Goal: Task Accomplishment & Management: Use online tool/utility

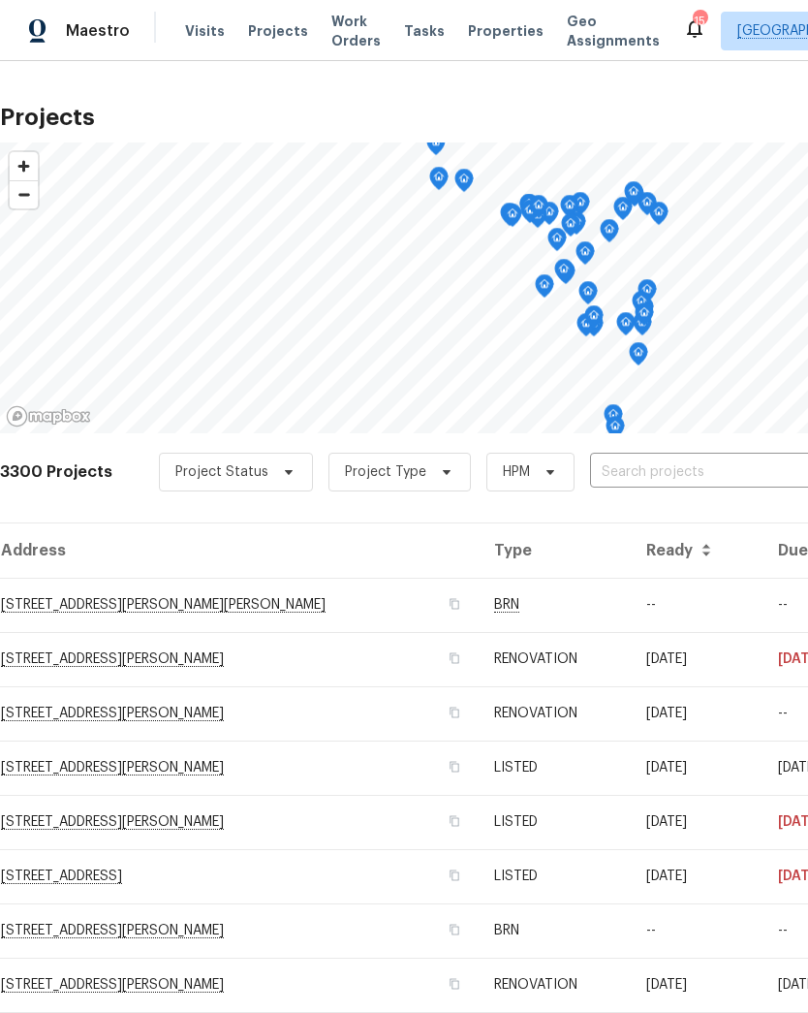
click at [663, 476] on input "text" at bounding box center [701, 472] width 222 height 30
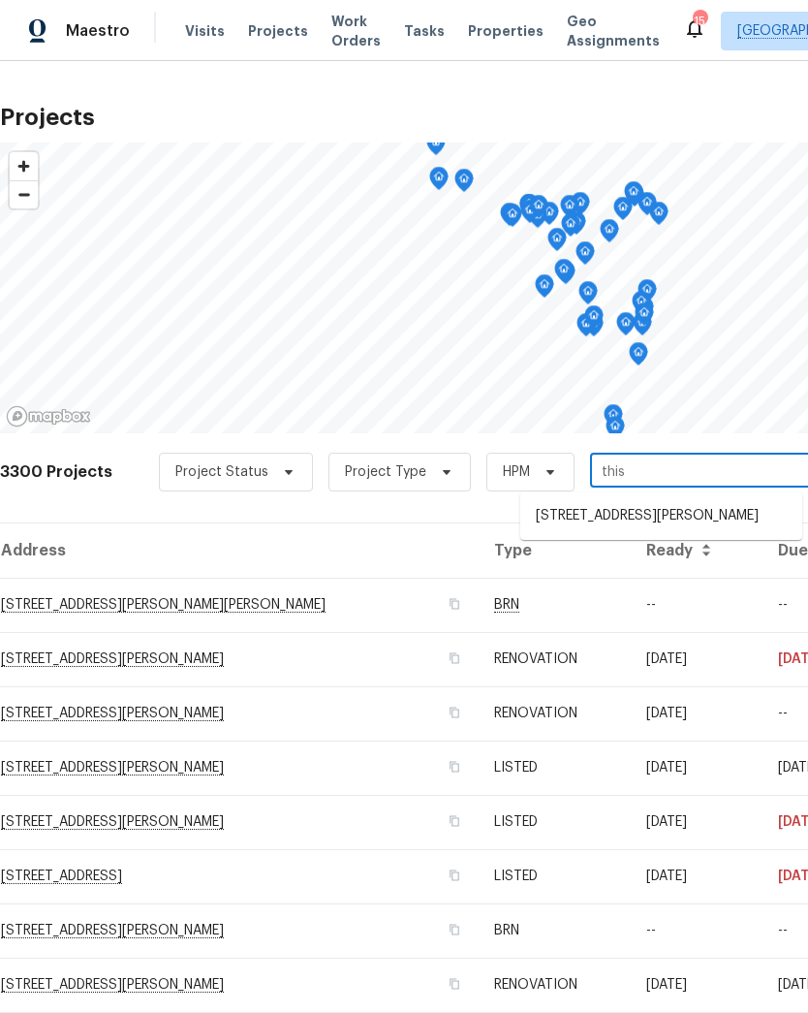
type input "thist"
click at [603, 516] on li "[STREET_ADDRESS][PERSON_NAME]" at bounding box center [661, 516] width 282 height 33
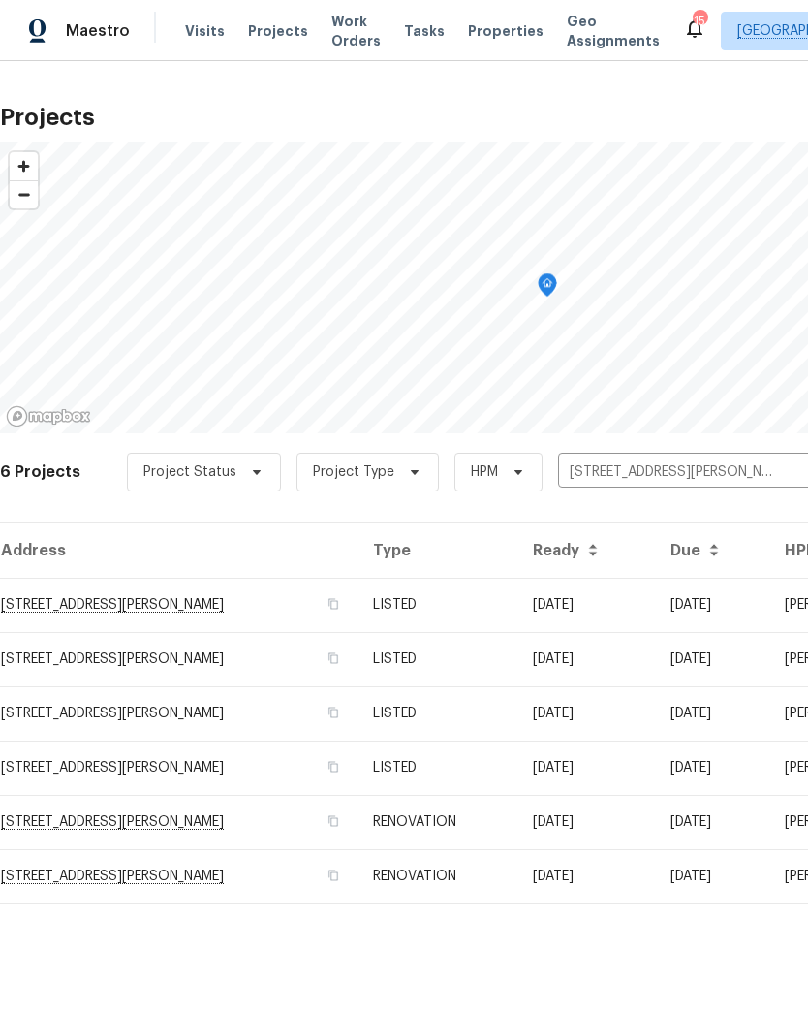
click at [39, 604] on td "[STREET_ADDRESS][PERSON_NAME]" at bounding box center [179, 605] width 358 height 54
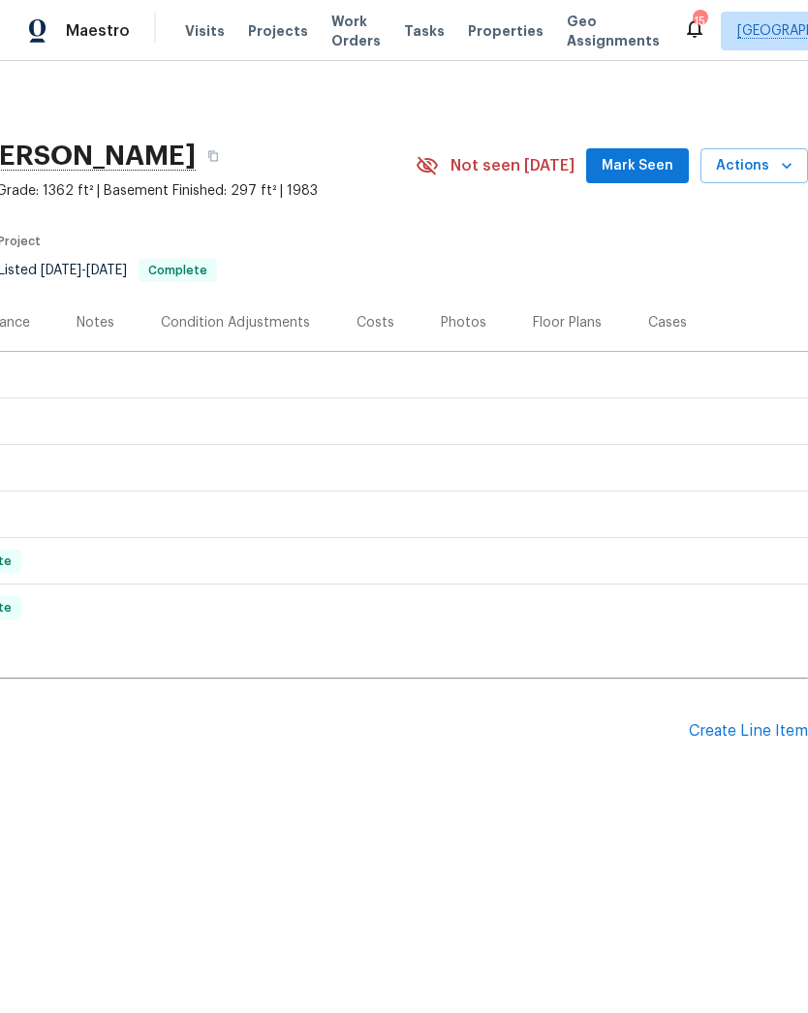
scroll to position [0, 287]
click at [788, 167] on icon "button" at bounding box center [787, 166] width 10 height 6
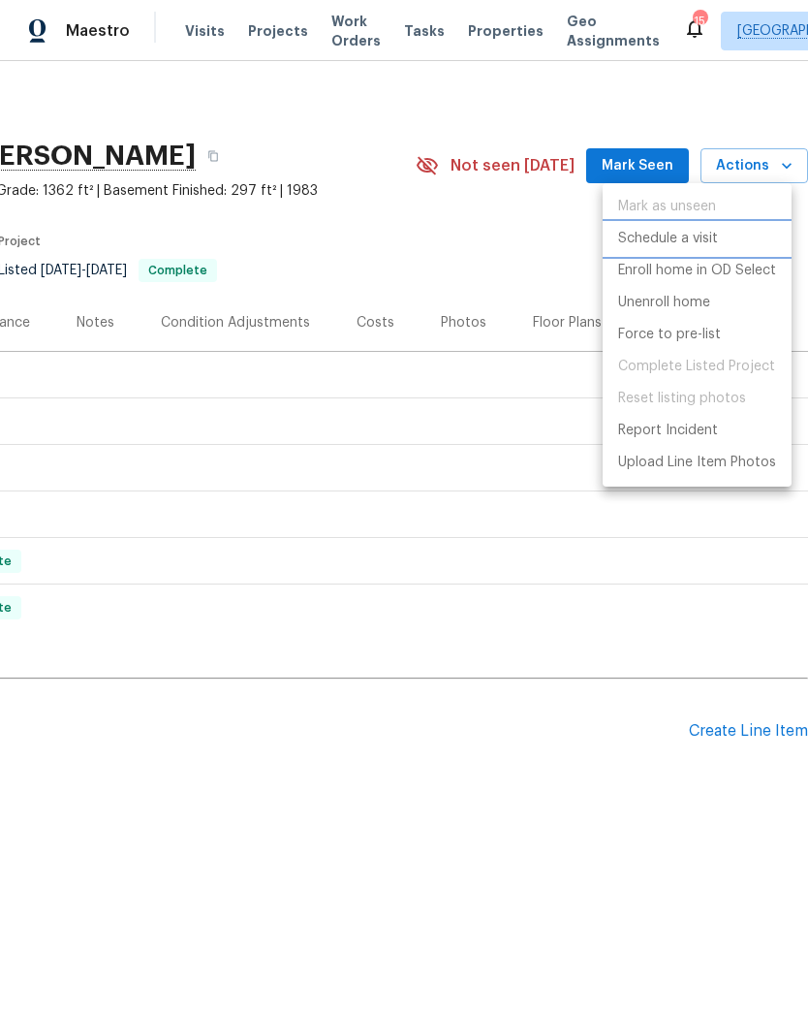
click at [699, 241] on p "Schedule a visit" at bounding box center [668, 239] width 100 height 20
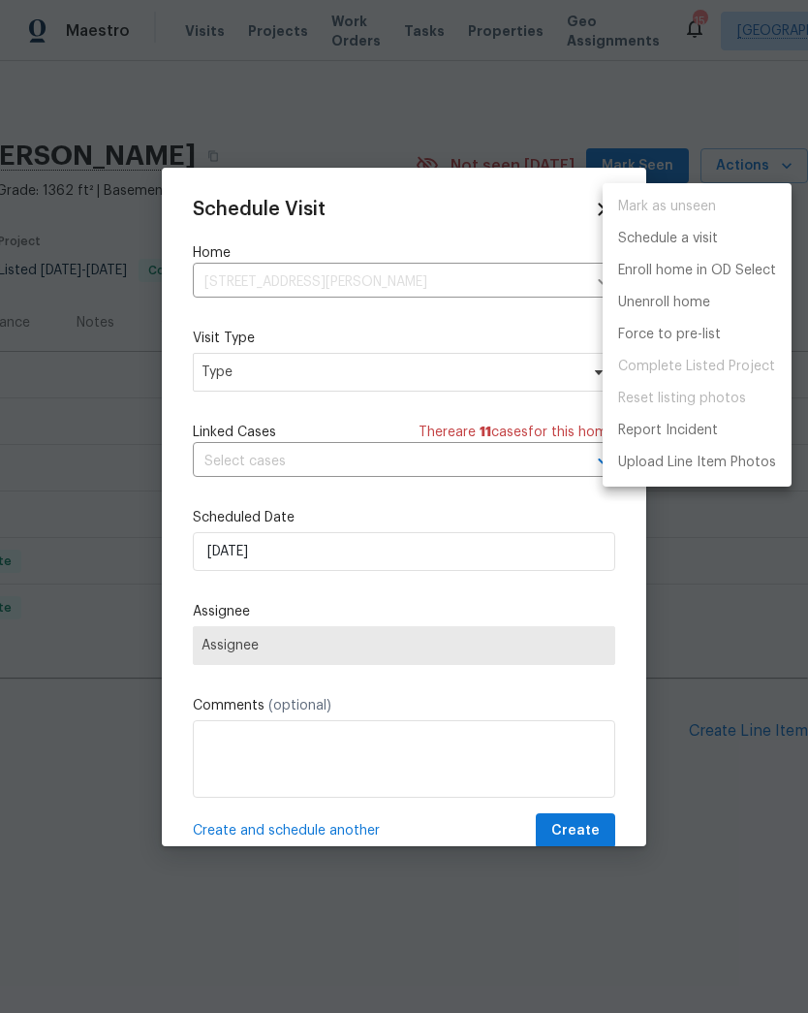
click at [220, 376] on div at bounding box center [404, 506] width 808 height 1013
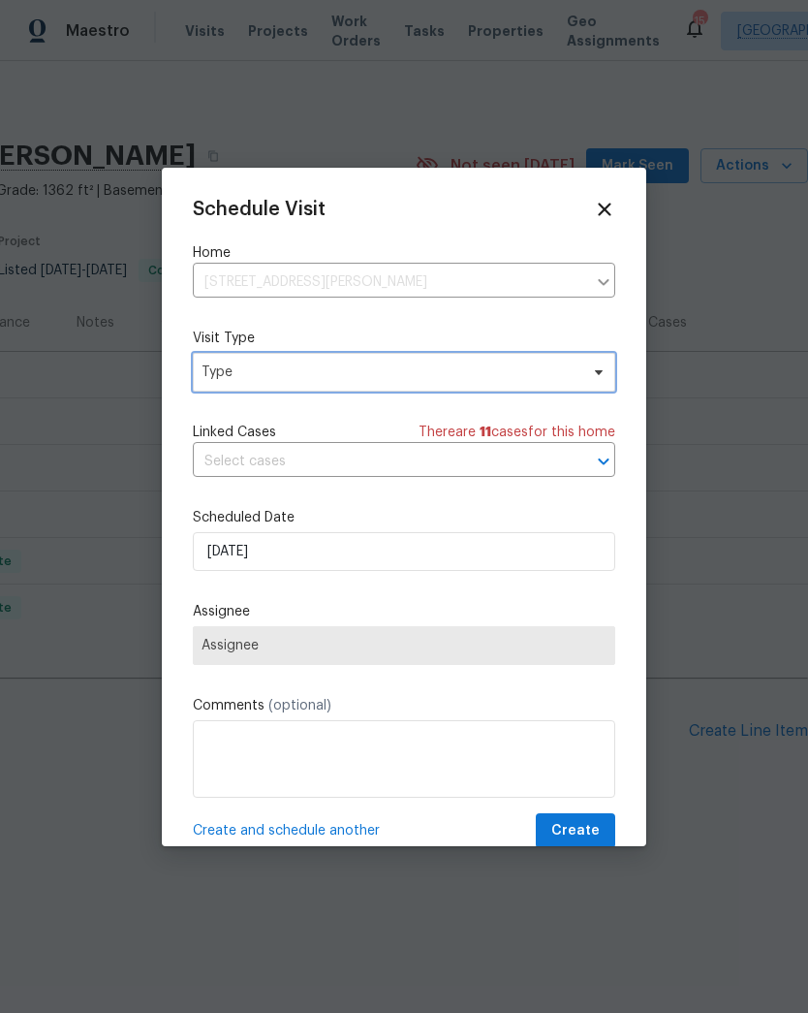
click at [236, 375] on span "Type" at bounding box center [390, 371] width 377 height 19
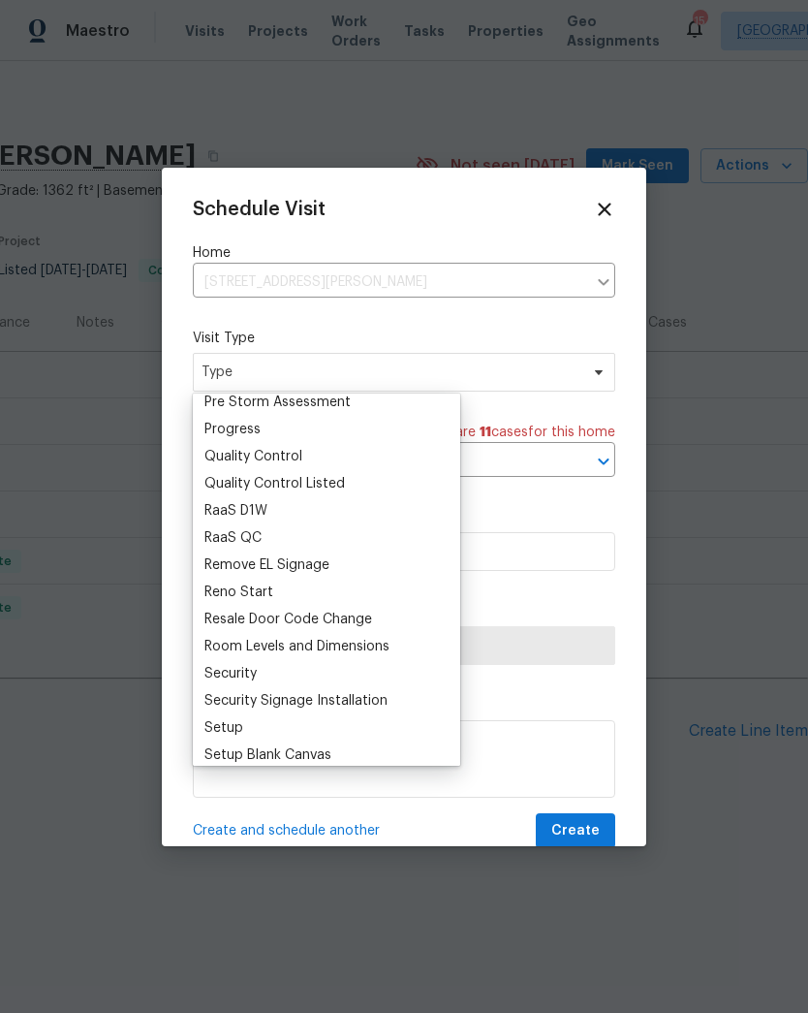
scroll to position [1257, 0]
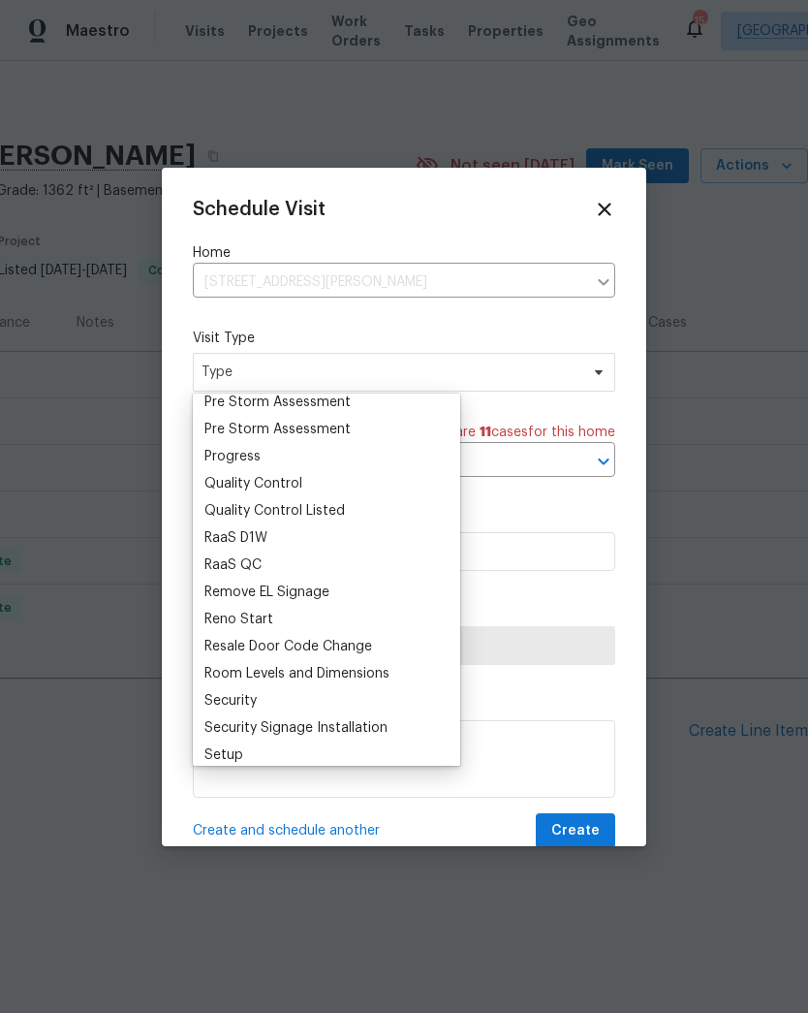
click at [221, 453] on div "Progress" at bounding box center [232, 456] width 56 height 19
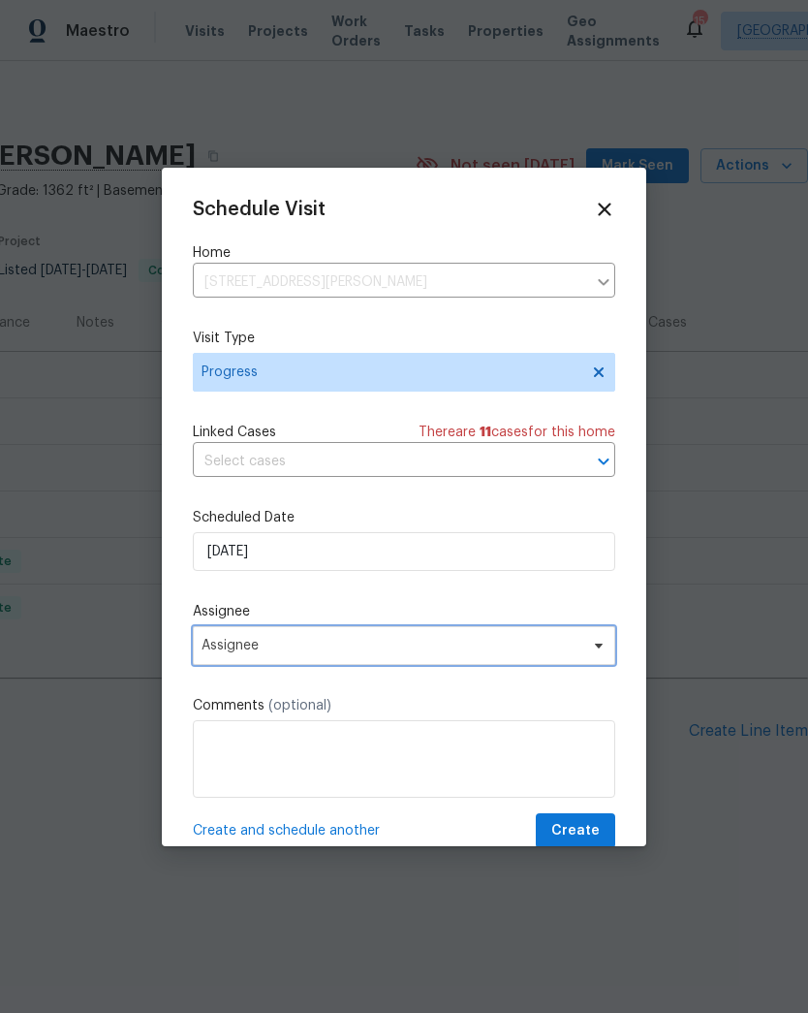
click at [365, 653] on span "Assignee" at bounding box center [392, 646] width 380 height 16
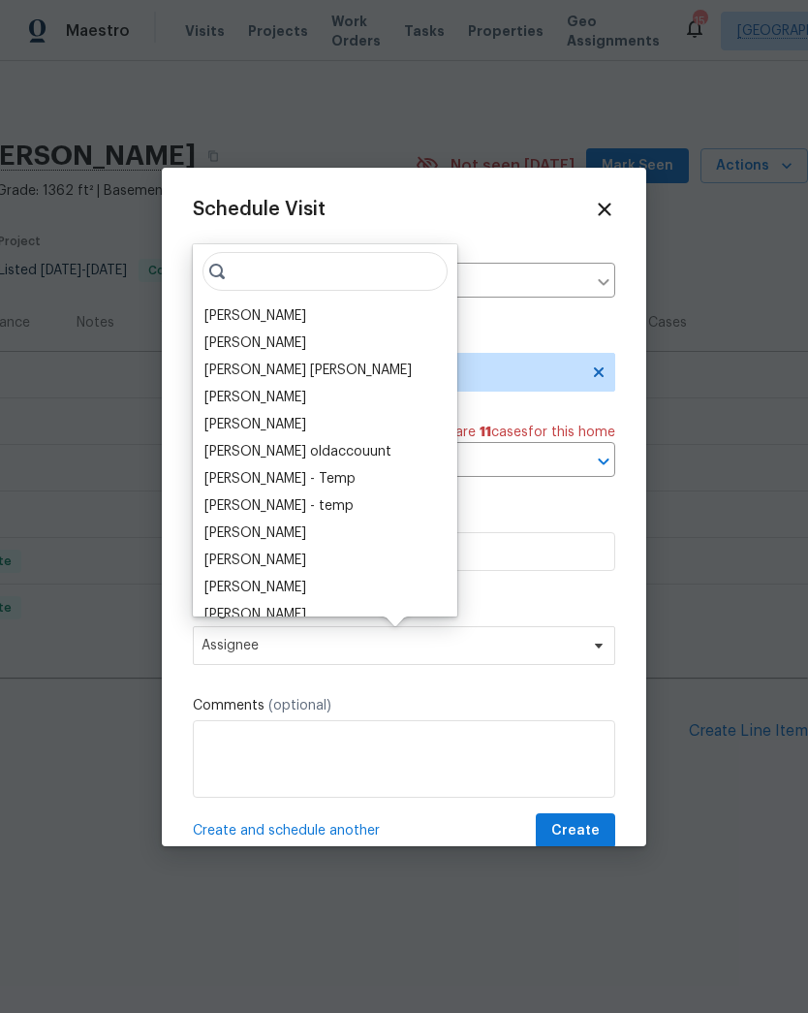
click at [206, 321] on div "[PERSON_NAME]" at bounding box center [255, 315] width 102 height 19
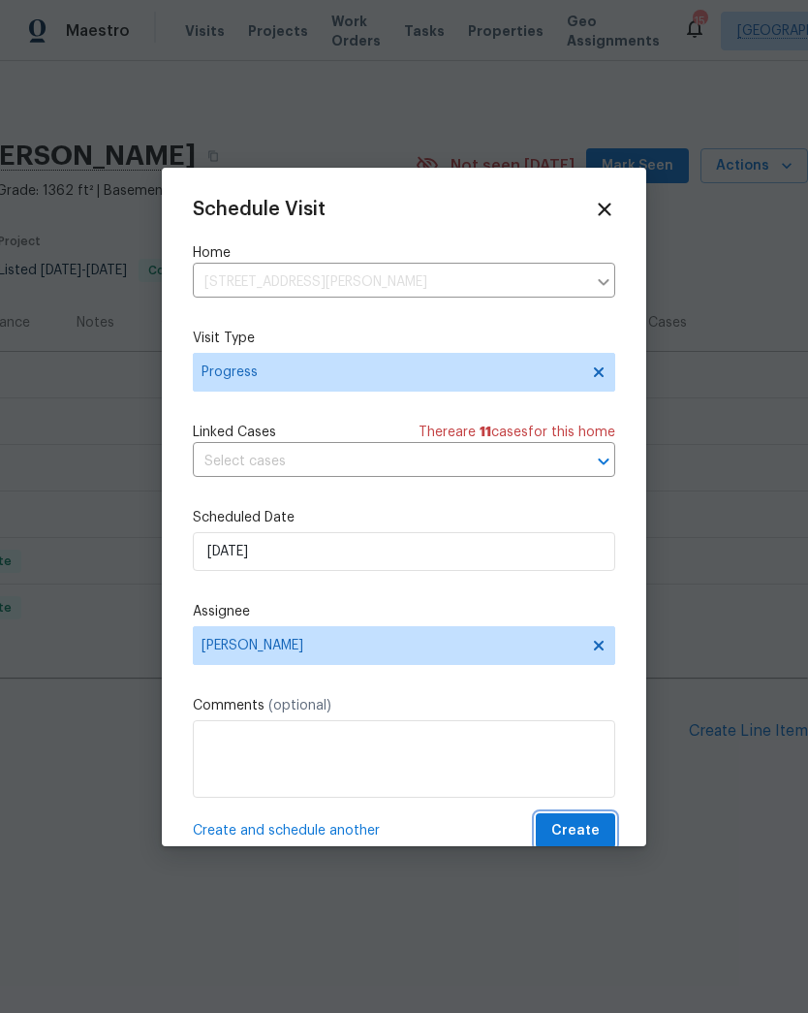
click at [584, 839] on span "Create" at bounding box center [575, 831] width 48 height 24
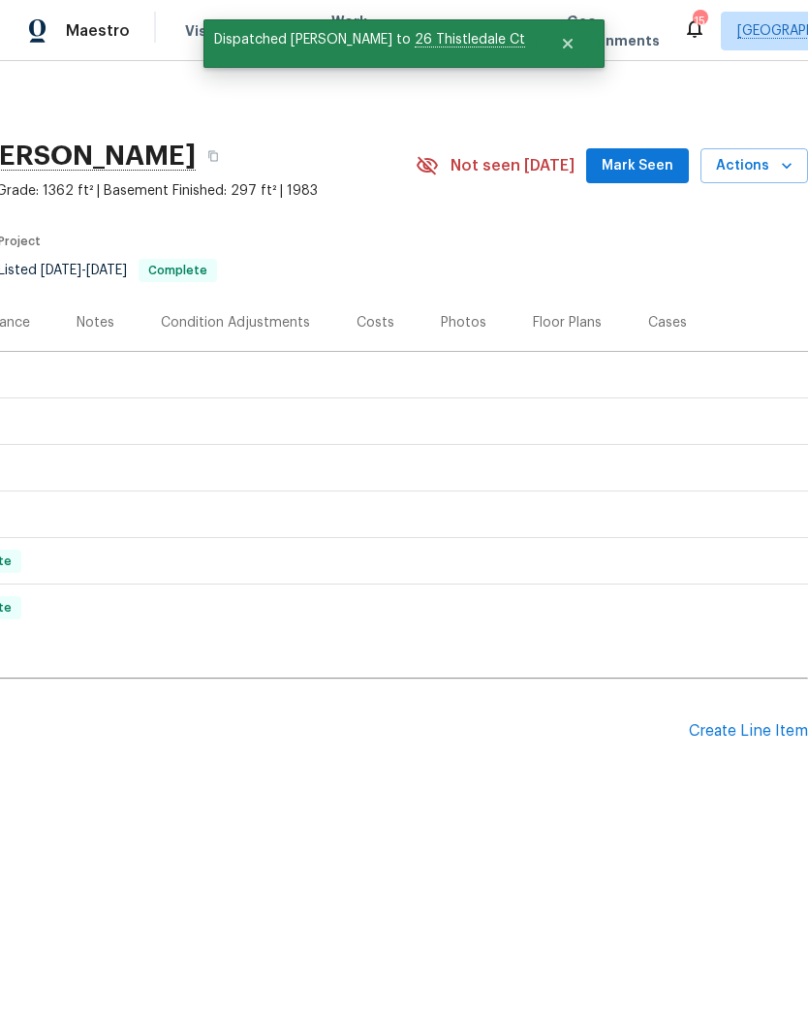
click at [32, 927] on html "Maestro Visits Projects Work Orders Tasks Properties Geo Assignments 15 [GEOGRA…" at bounding box center [404, 463] width 808 height 927
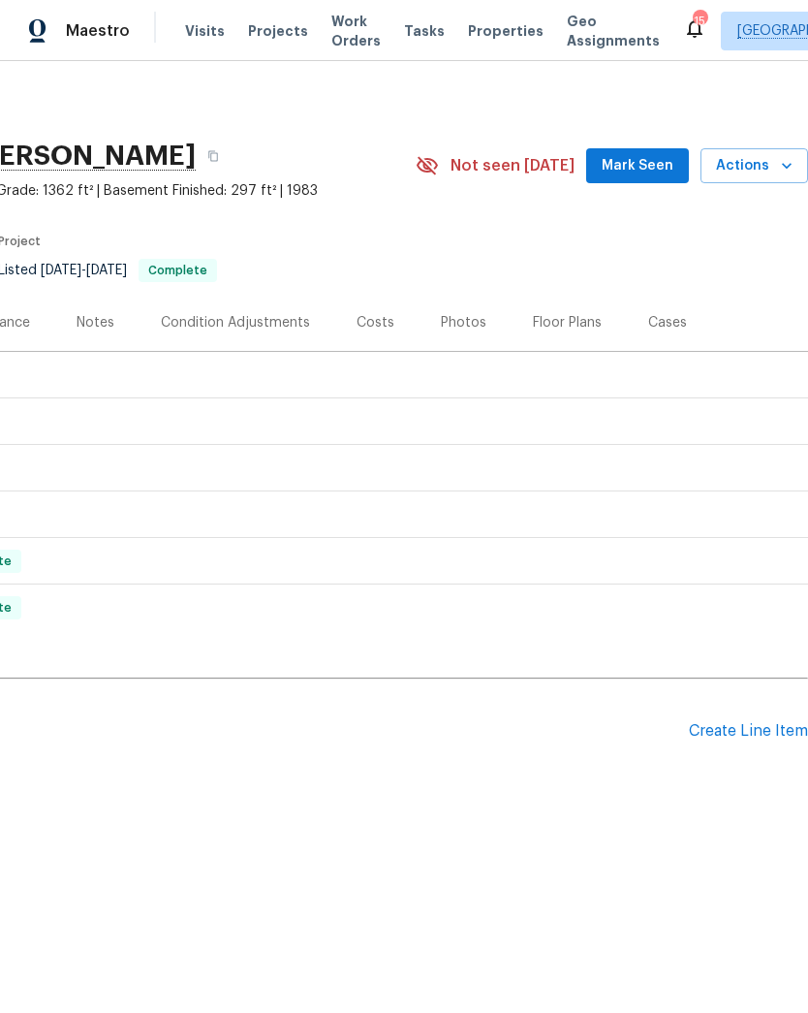
click at [205, 34] on span "Visits" at bounding box center [205, 30] width 40 height 19
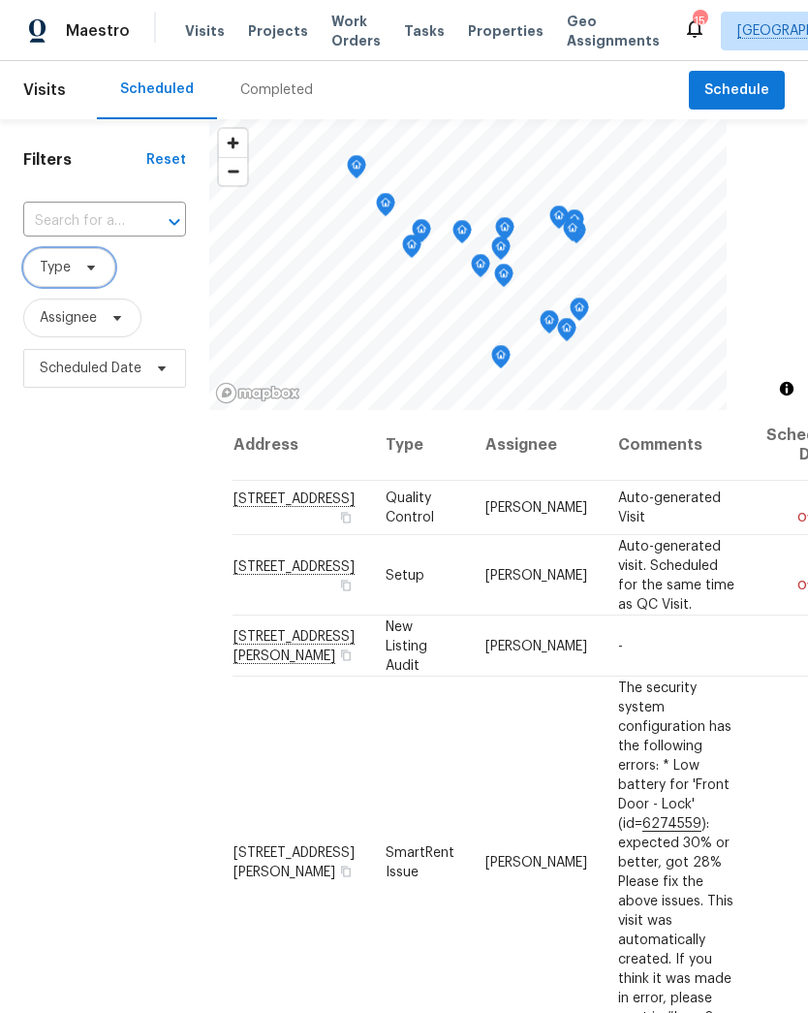
click at [99, 268] on span "Type" at bounding box center [69, 267] width 92 height 39
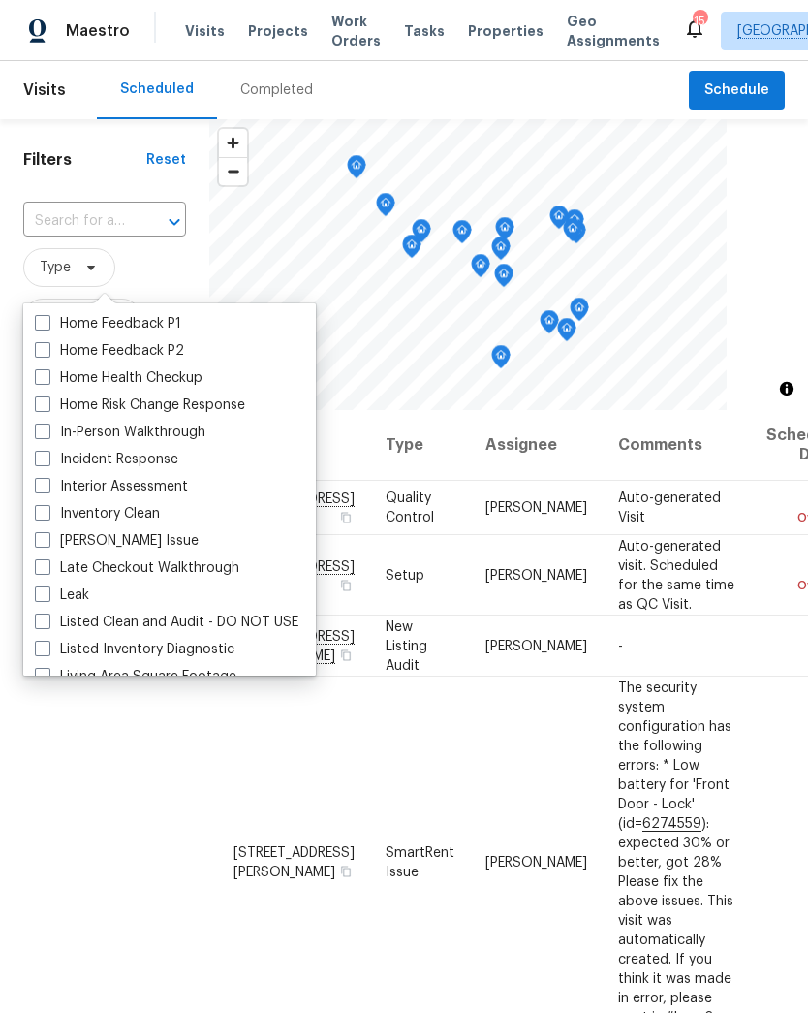
scroll to position [668, 0]
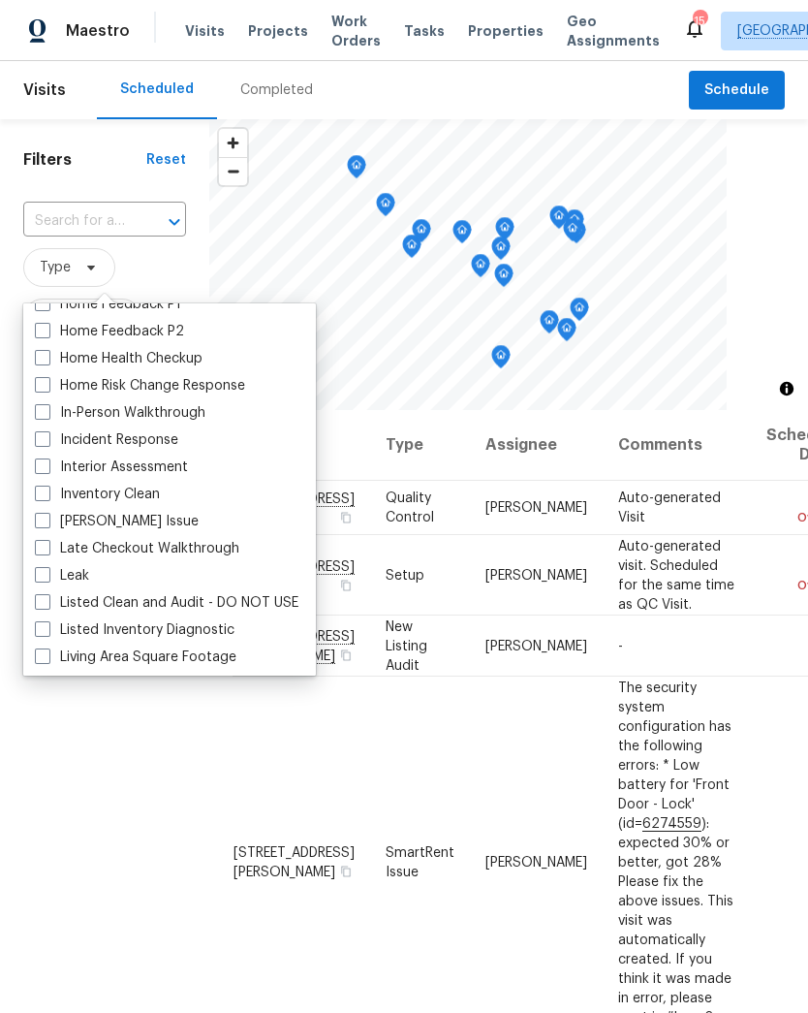
click at [187, 414] on label "In-Person Walkthrough" at bounding box center [120, 412] width 171 height 19
click at [47, 414] on input "In-Person Walkthrough" at bounding box center [41, 409] width 13 height 13
checkbox input "true"
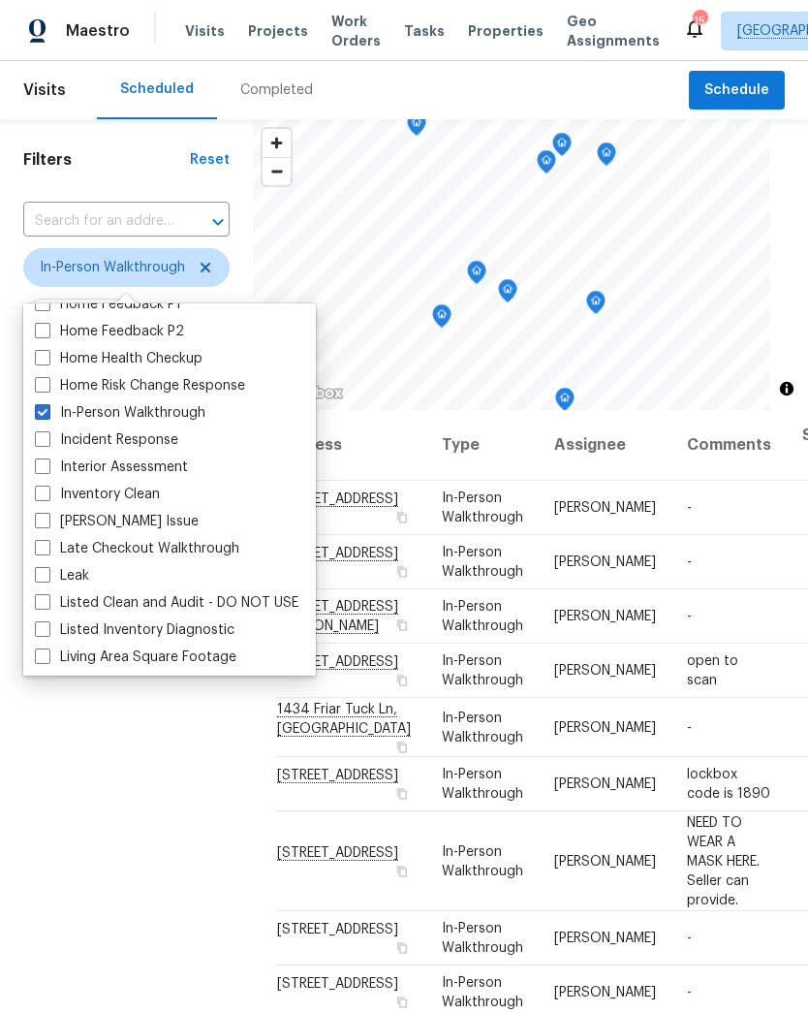
click at [95, 773] on div "Filters Reset ​ In-Person Walkthrough Assignee Scheduled Date" at bounding box center [126, 669] width 253 height 1101
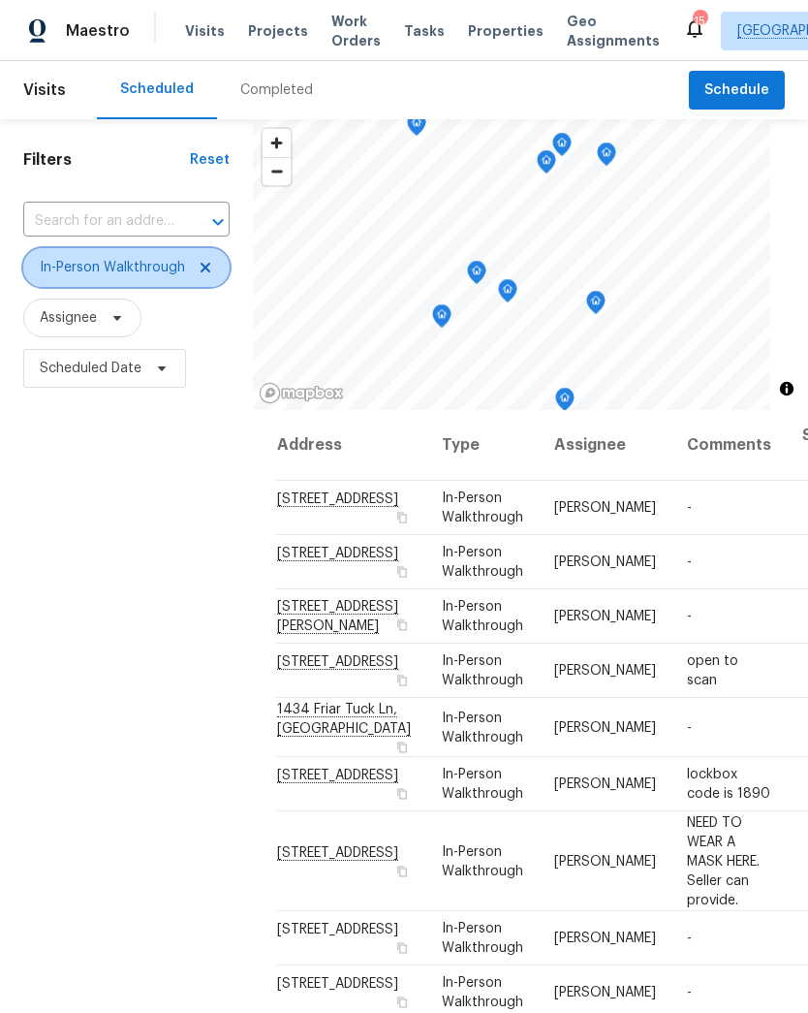
click at [198, 268] on icon at bounding box center [206, 268] width 16 height 16
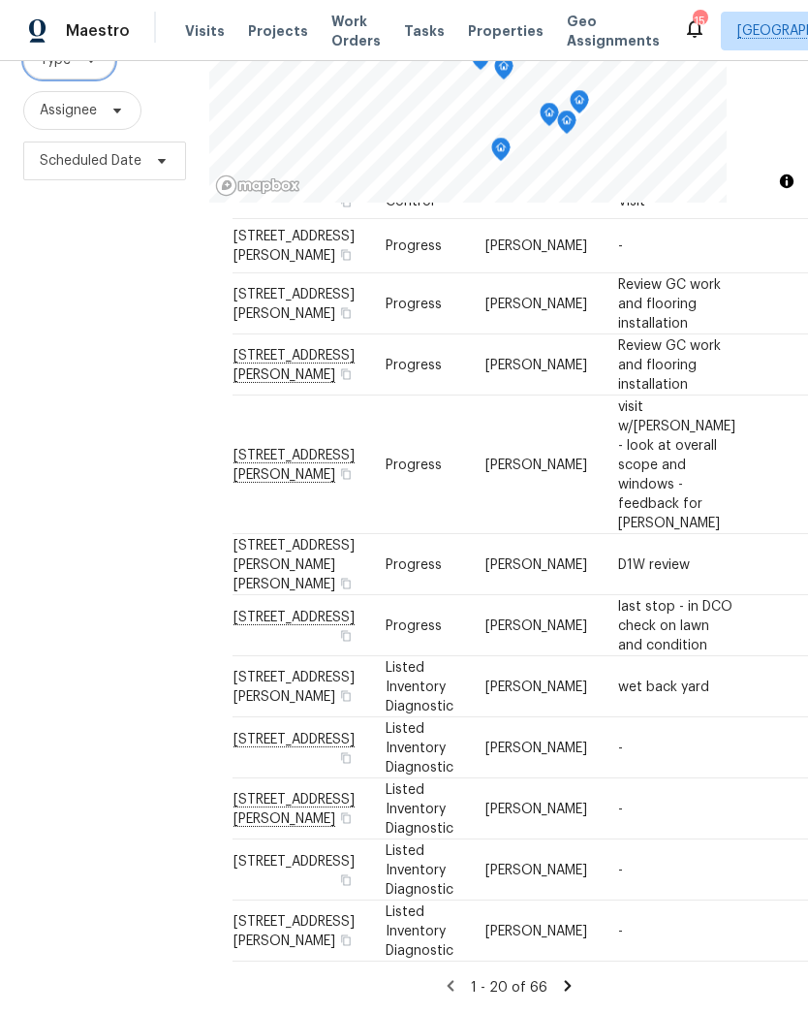
scroll to position [207, 0]
click at [0, 0] on icon at bounding box center [0, 0] width 0 height 0
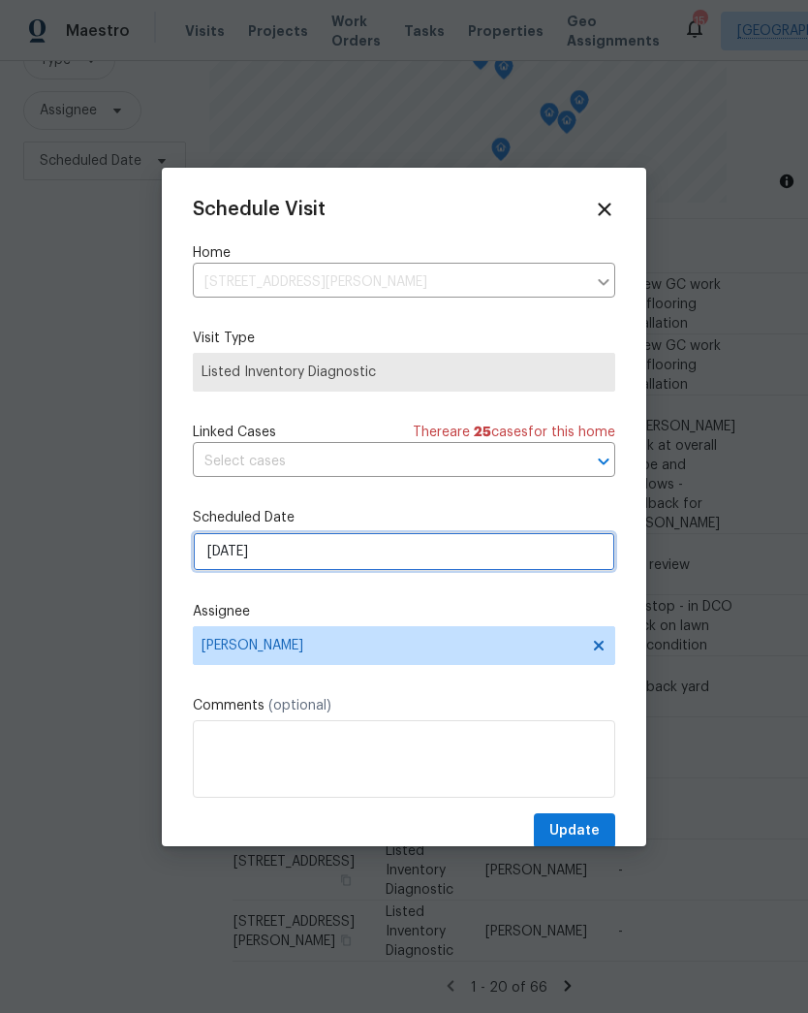
click at [270, 562] on input "[DATE]" at bounding box center [404, 551] width 423 height 39
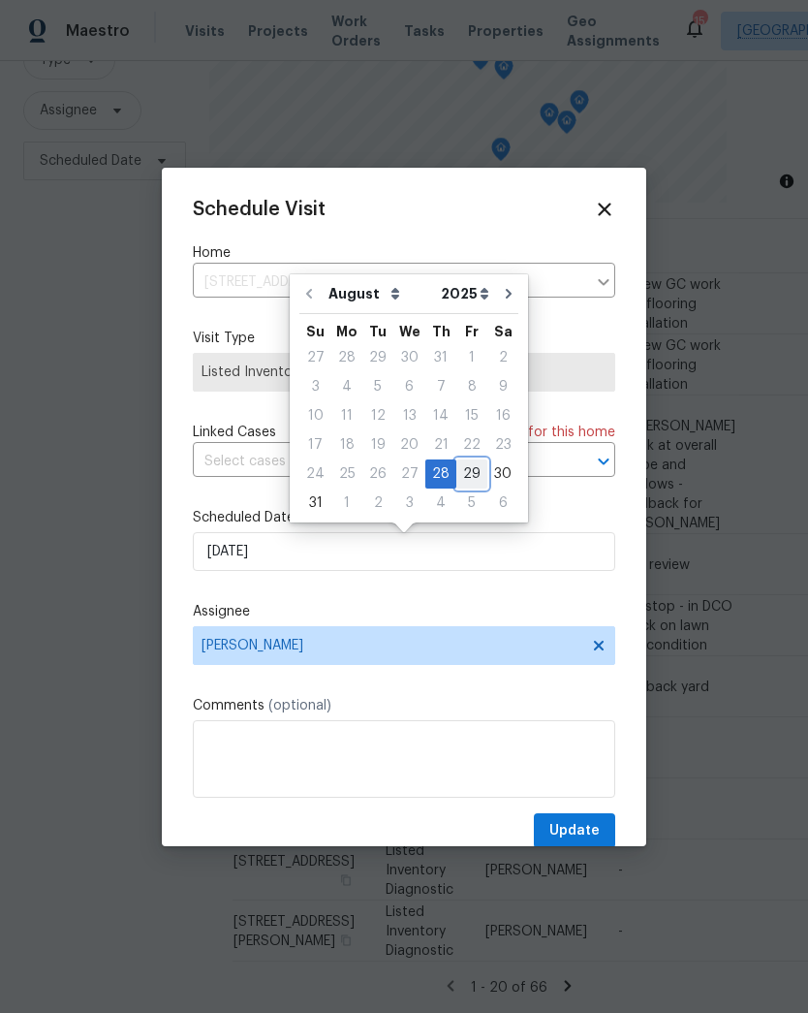
click at [470, 471] on div "29" at bounding box center [471, 473] width 31 height 27
type input "[DATE]"
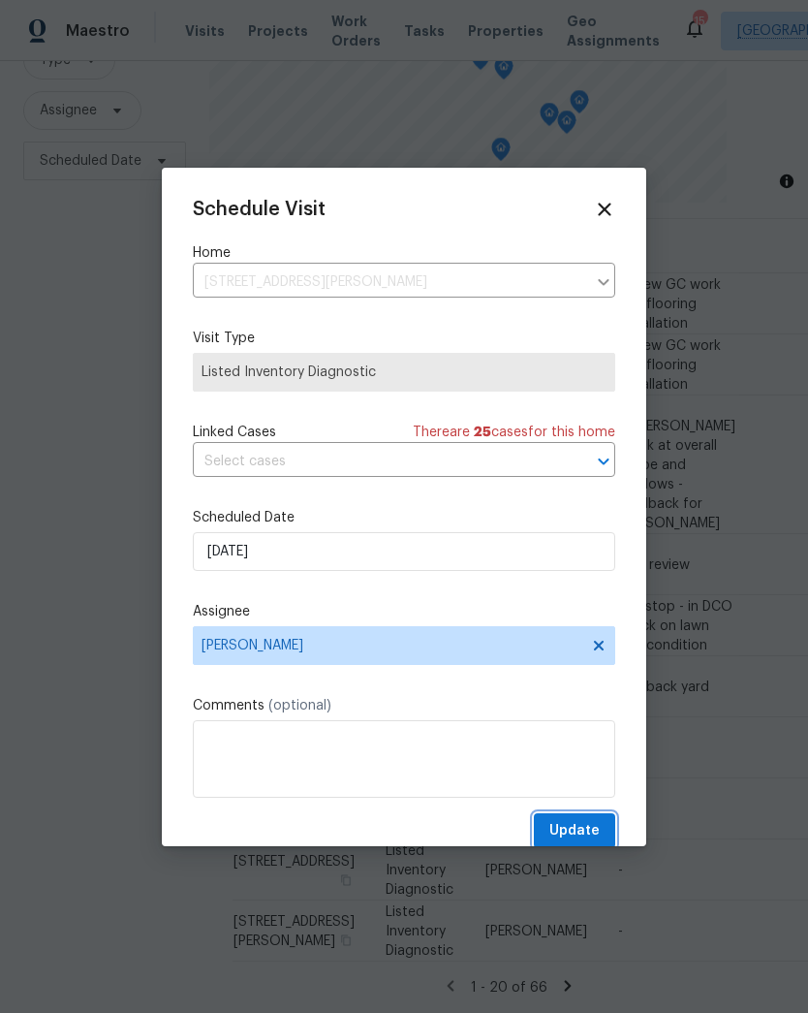
click at [585, 833] on span "Update" at bounding box center [574, 831] width 50 height 24
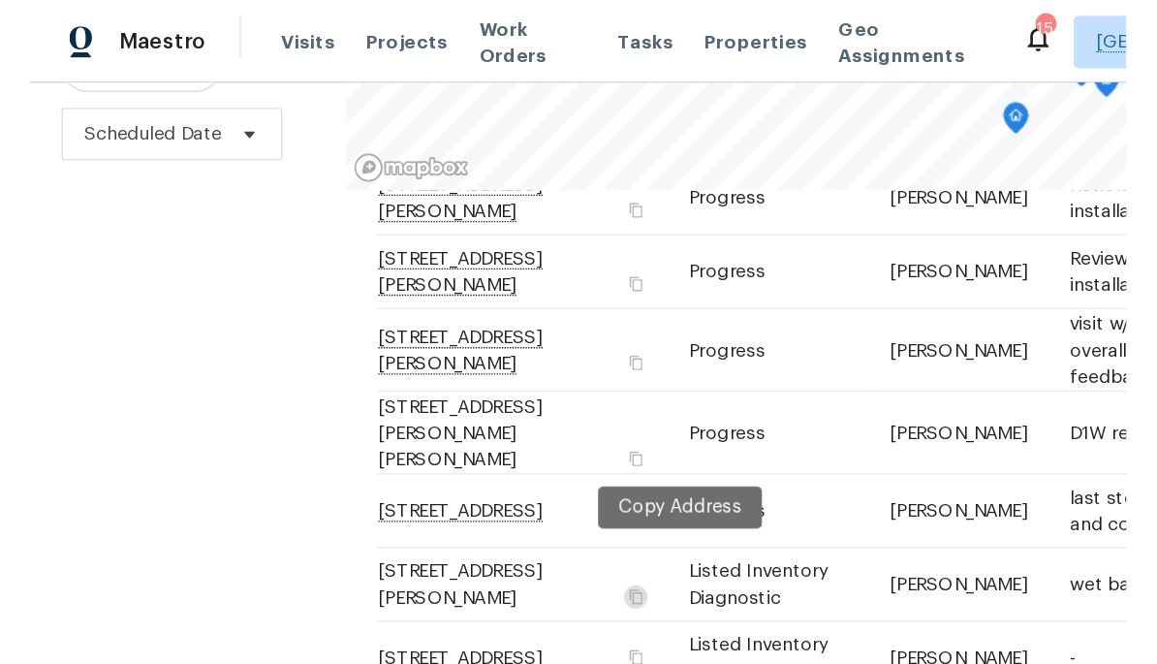
scroll to position [269, 0]
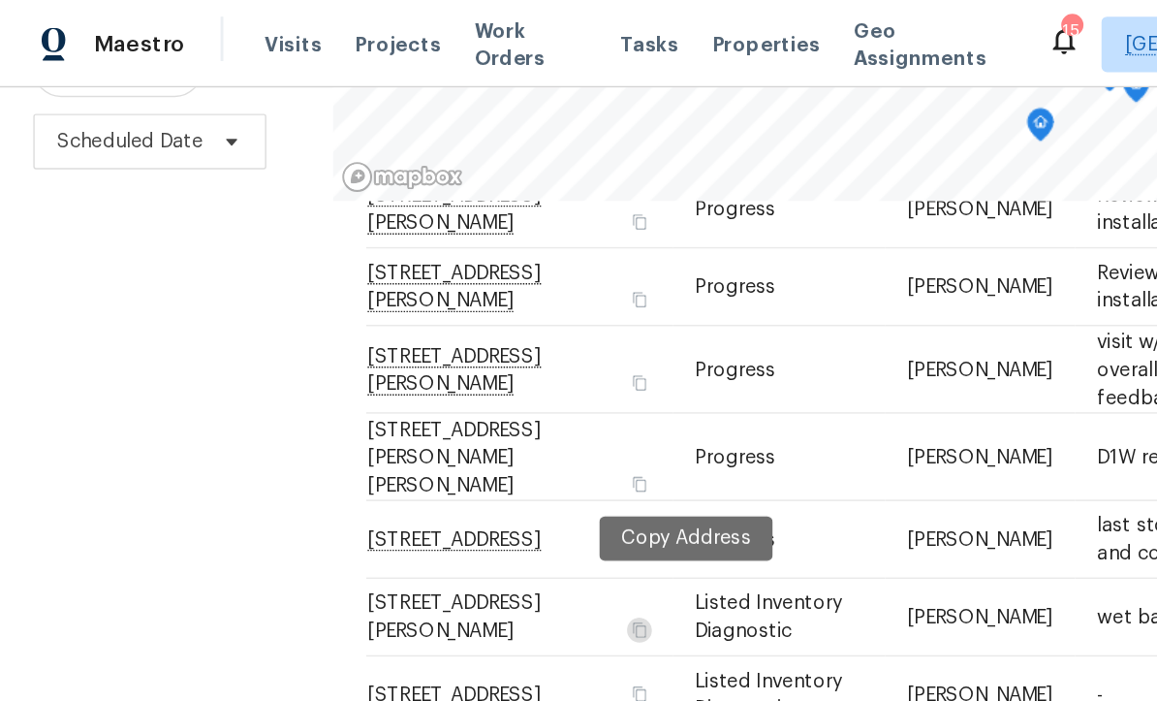
click at [471, 458] on td "[STREET_ADDRESS]" at bounding box center [363, 485] width 215 height 54
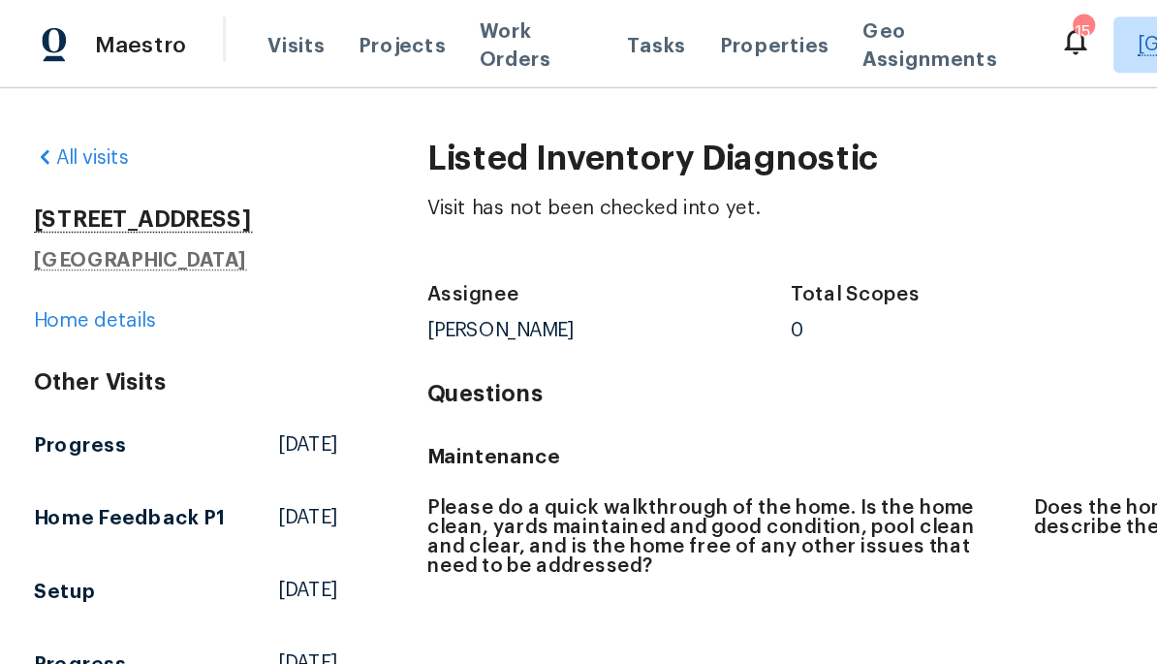
click at [329, 448] on div "Please do a quick walkthrough of the home. Is the home clean, yards maintained …" at bounding box center [714, 392] width 839 height 120
click at [390, 427] on figure "Please do a quick walkthrough of the home. Is the home clean, yards maintained …" at bounding box center [505, 392] width 420 height 97
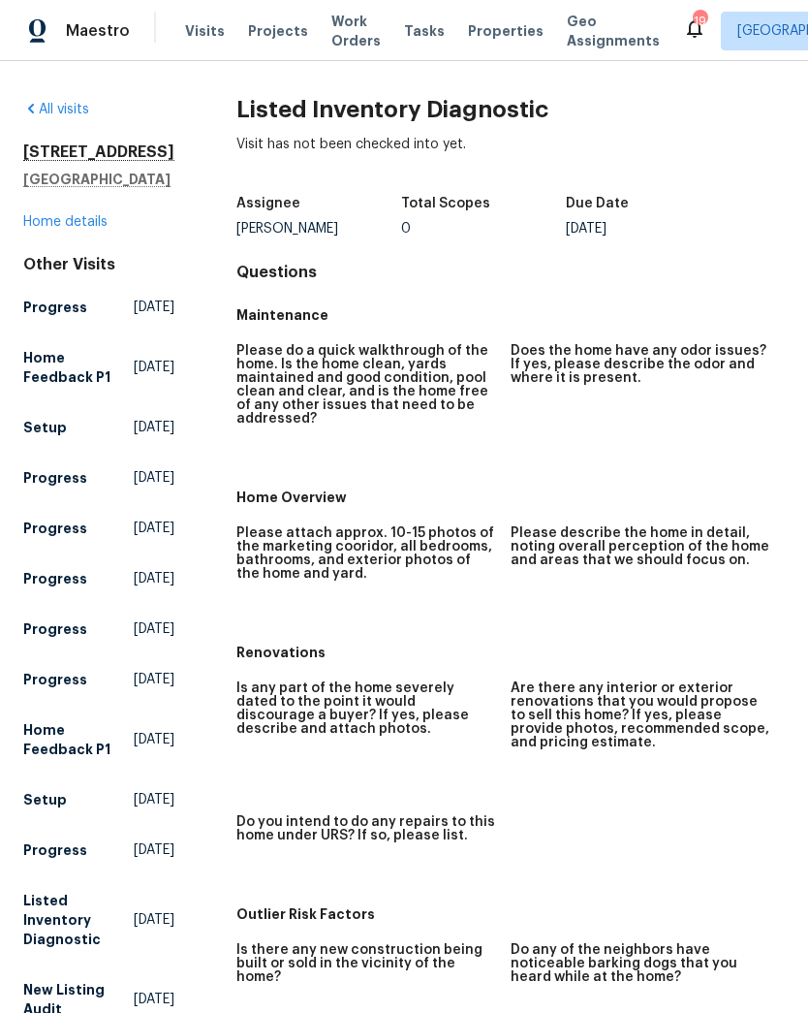
click at [256, 39] on span "Projects" at bounding box center [278, 30] width 60 height 19
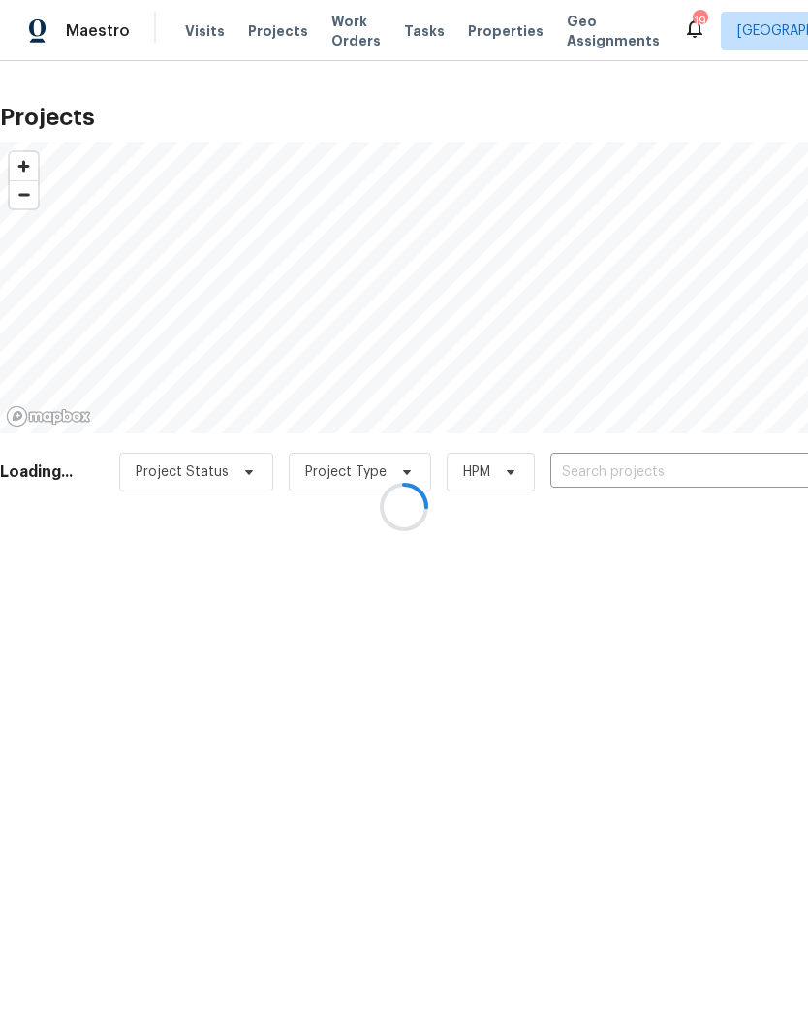
click at [677, 479] on div at bounding box center [404, 506] width 808 height 1013
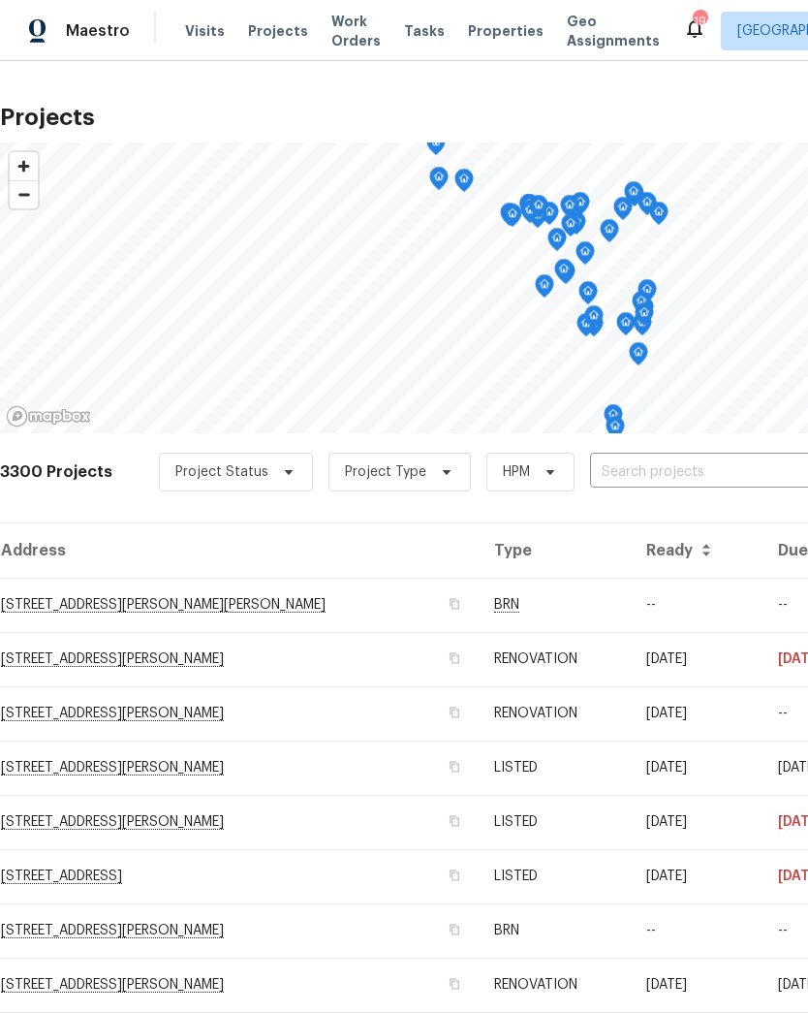
click at [701, 471] on input "text" at bounding box center [701, 472] width 222 height 30
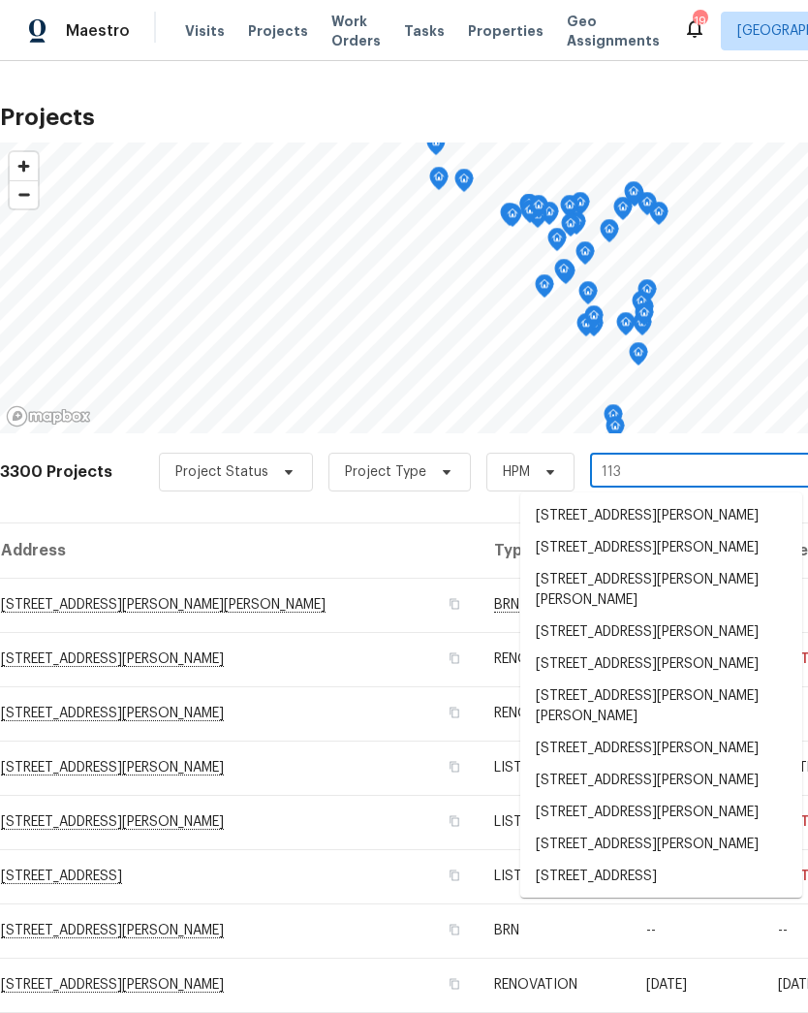
type input "113 w"
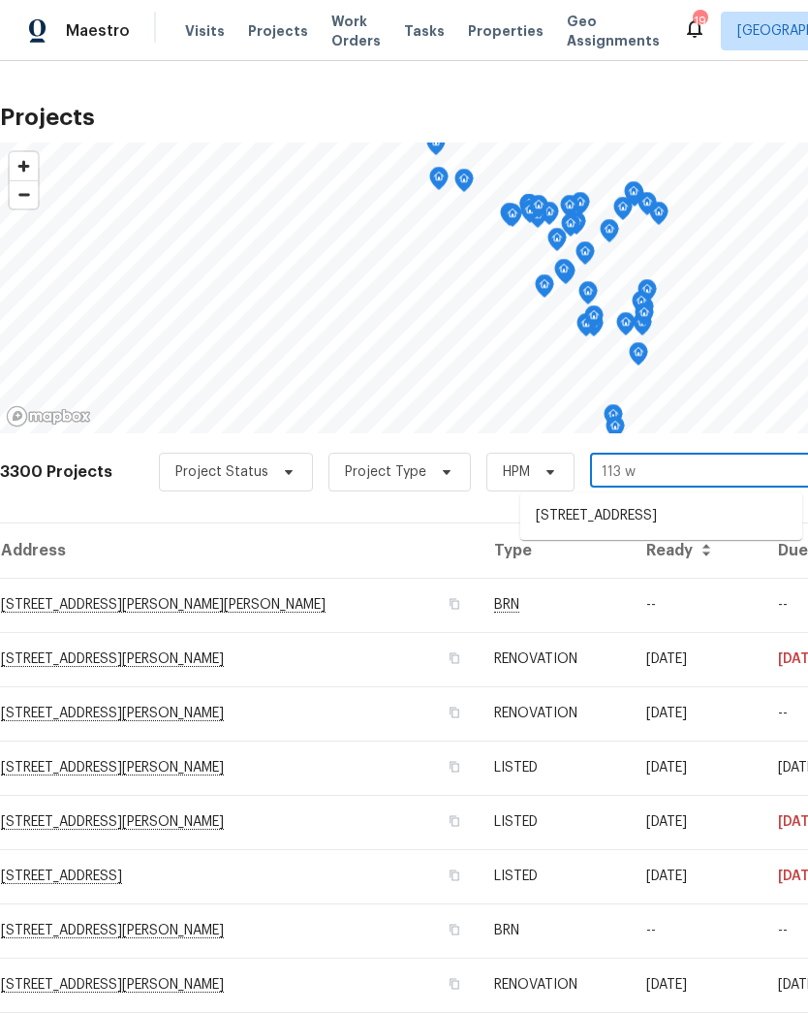
click at [687, 521] on li "[STREET_ADDRESS]" at bounding box center [661, 516] width 282 height 32
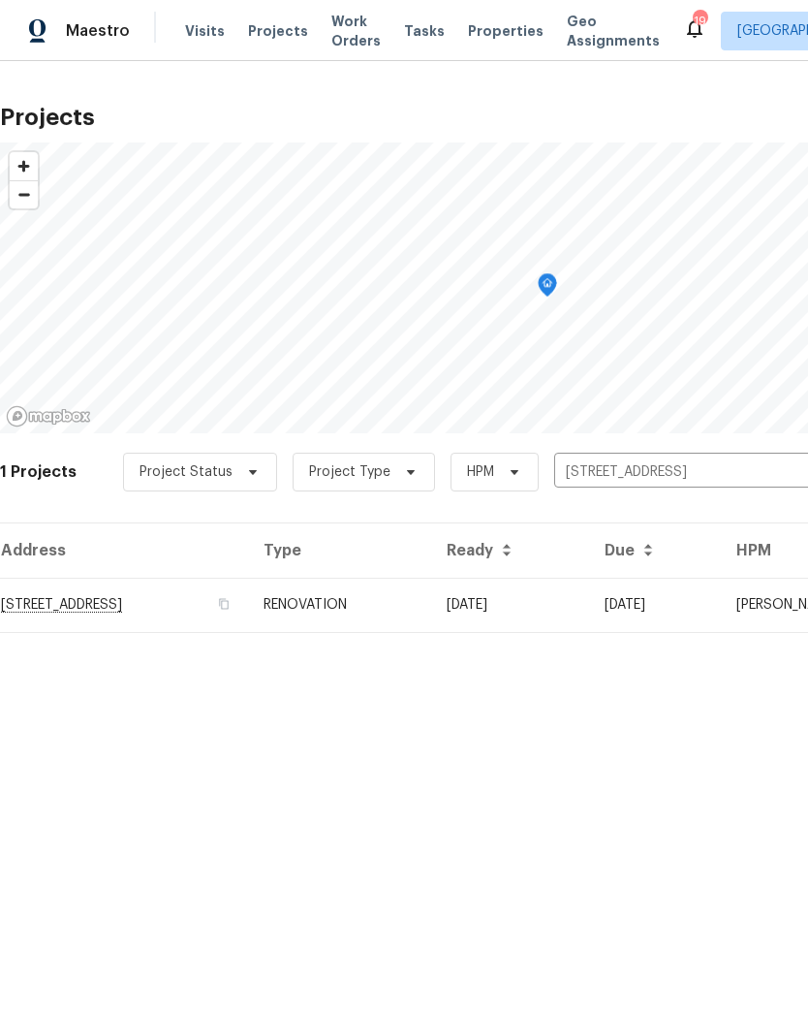
click at [589, 613] on td "07/15/25" at bounding box center [510, 605] width 158 height 54
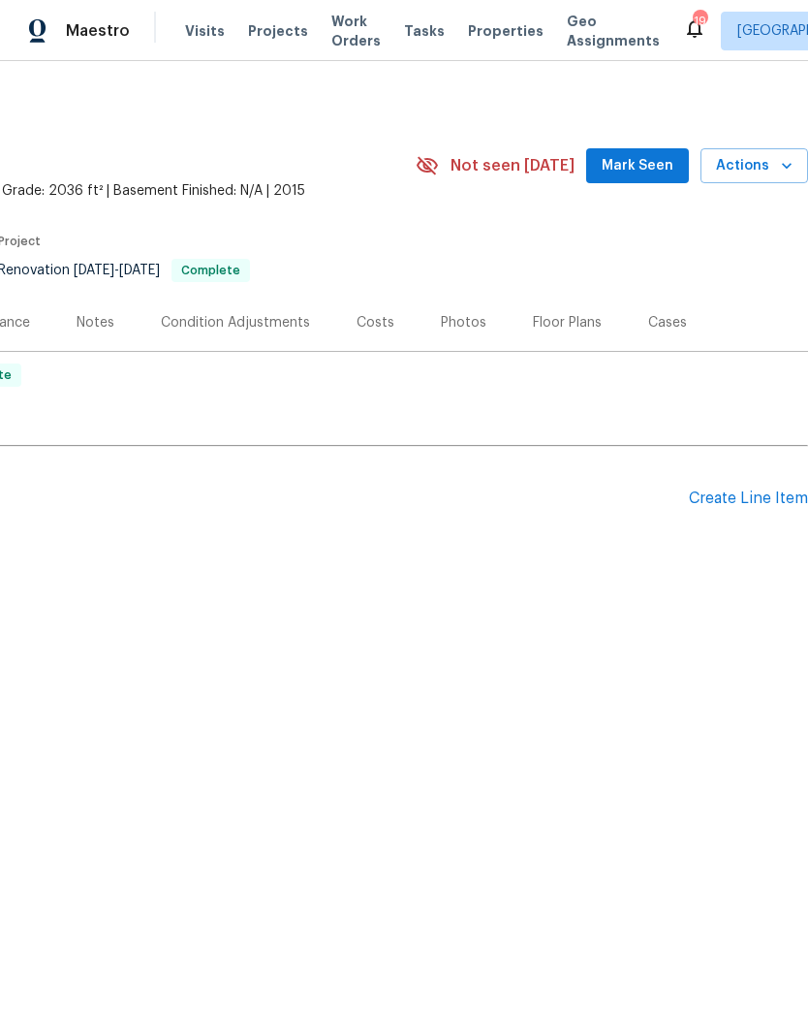
scroll to position [0, 287]
click at [777, 167] on icon "button" at bounding box center [786, 165] width 19 height 19
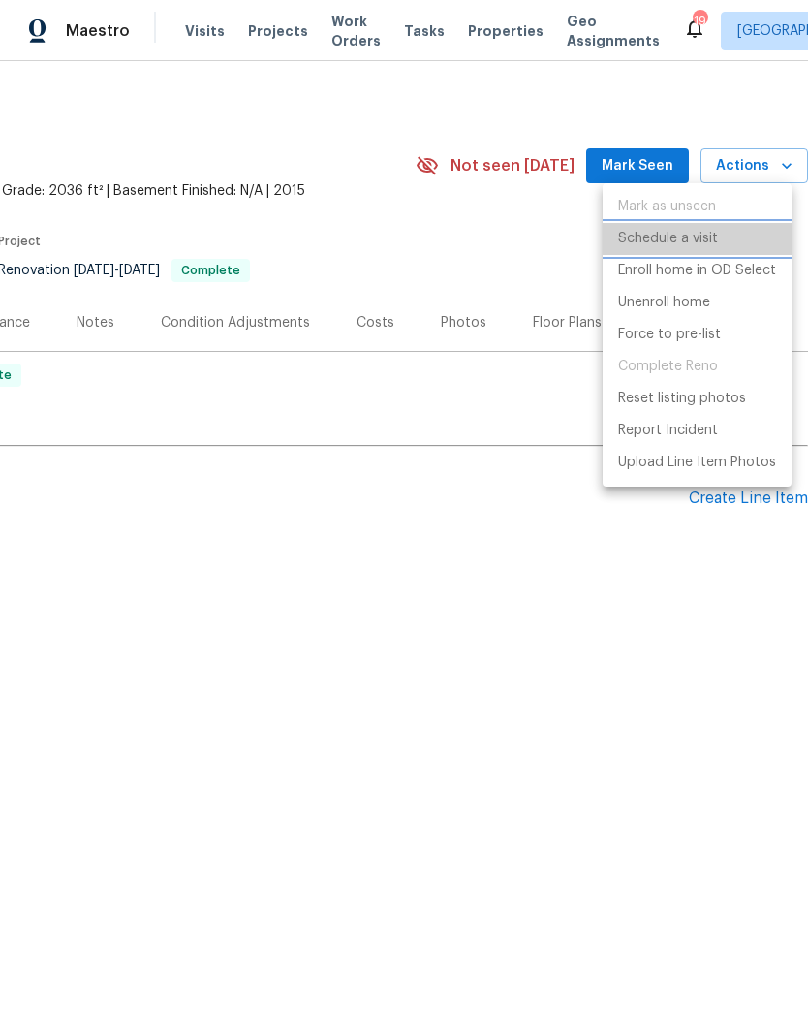
click at [712, 240] on p "Schedule a visit" at bounding box center [668, 239] width 100 height 20
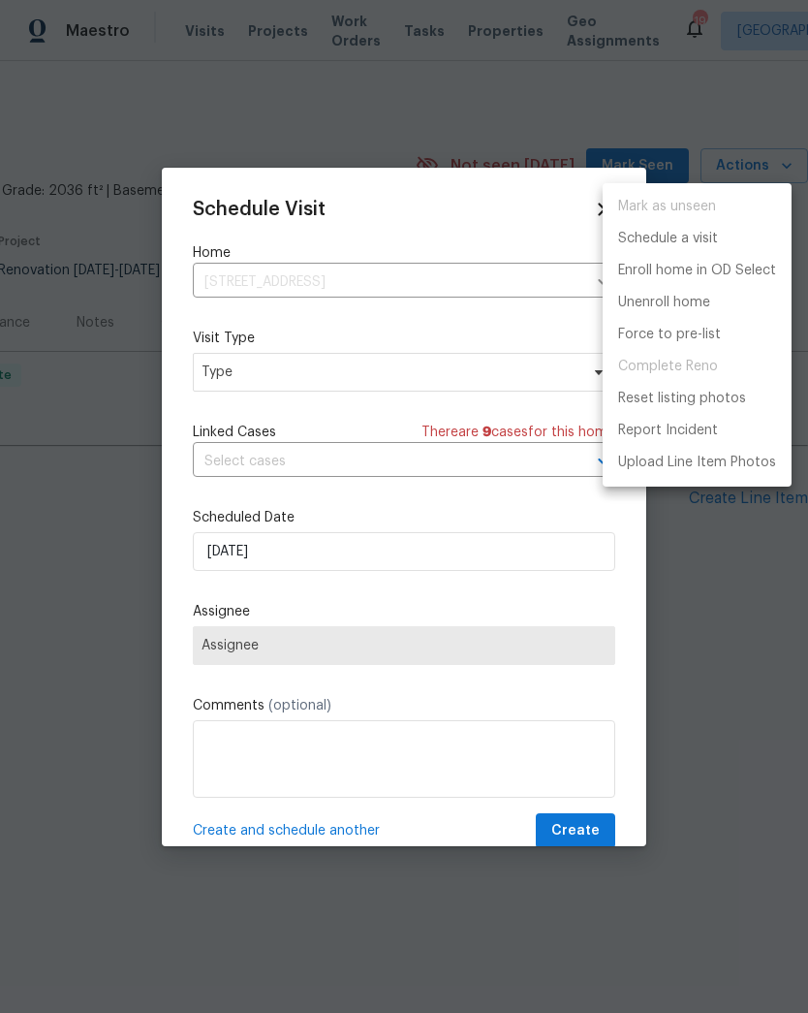
click at [307, 348] on div at bounding box center [404, 506] width 808 height 1013
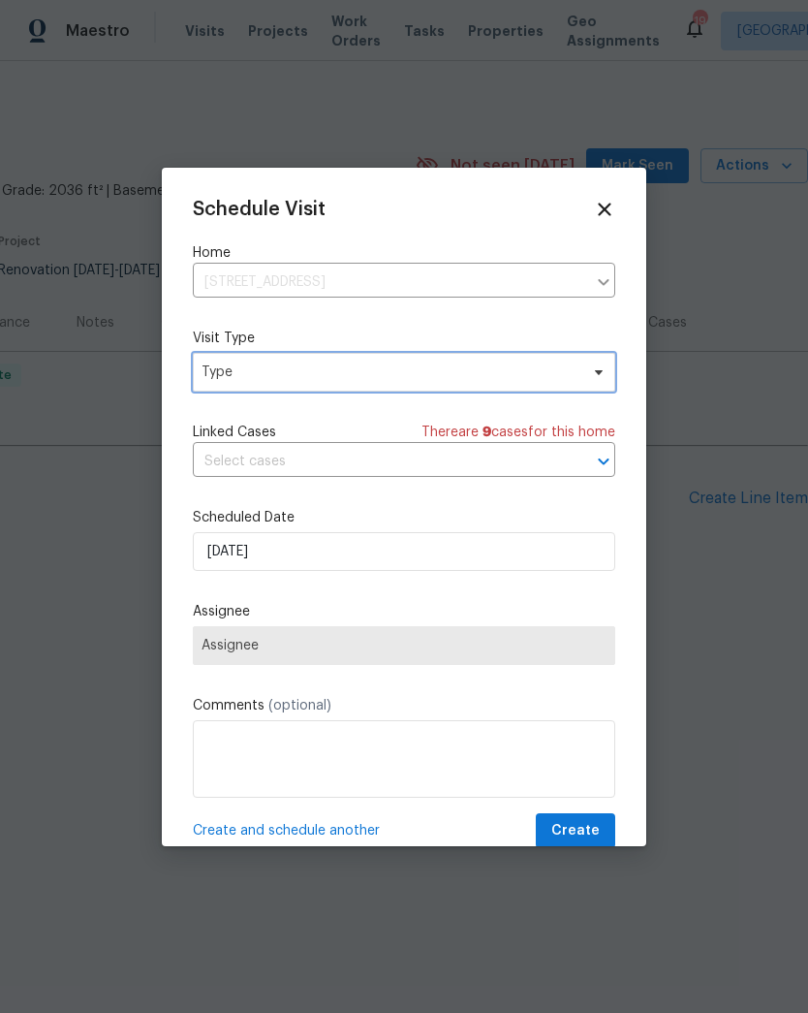
click at [287, 373] on span "Type" at bounding box center [390, 371] width 377 height 19
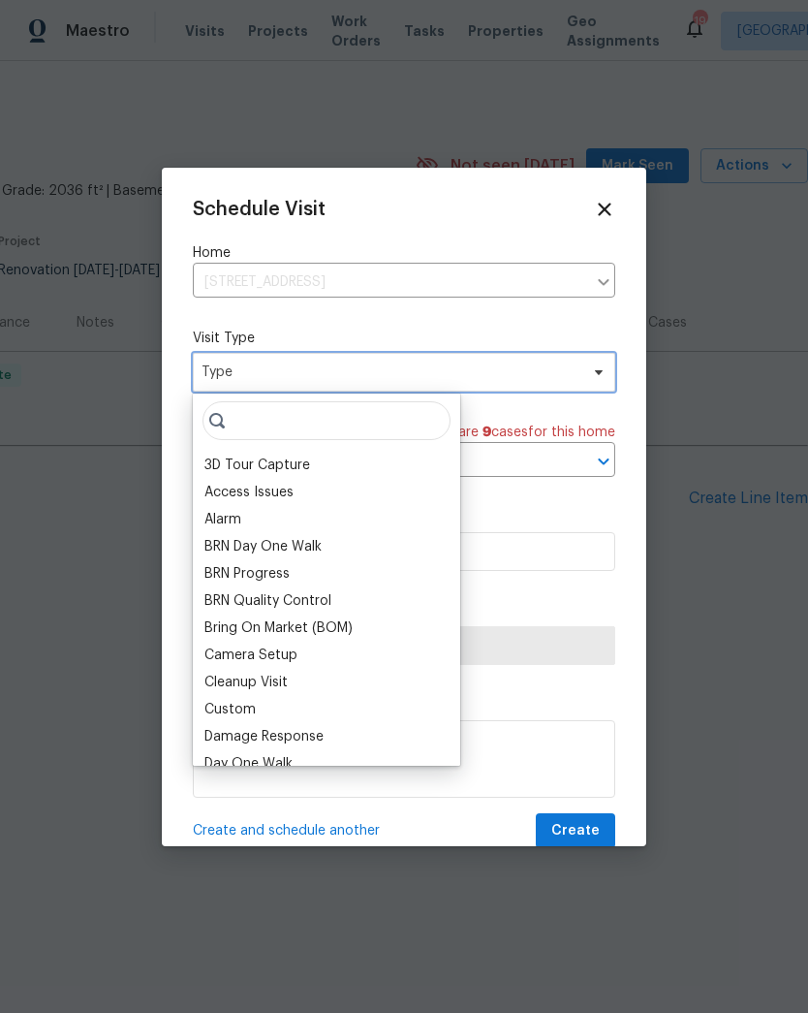
click at [280, 382] on span "Type" at bounding box center [390, 371] width 377 height 19
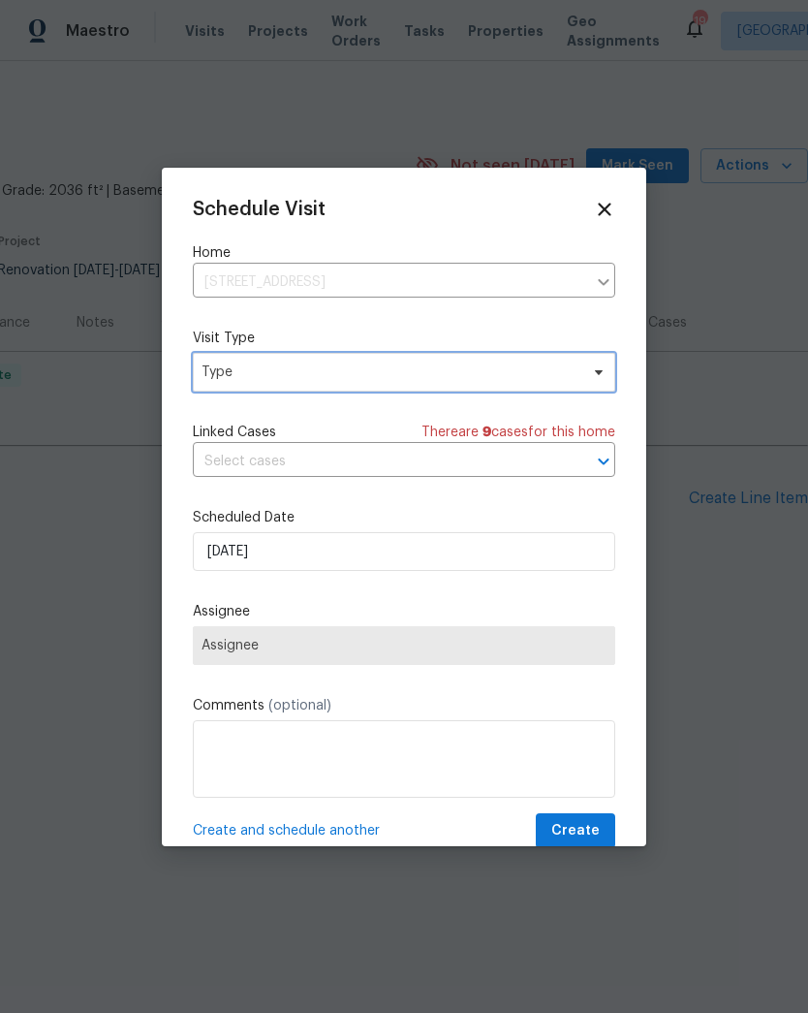
click at [325, 372] on span "Type" at bounding box center [390, 371] width 377 height 19
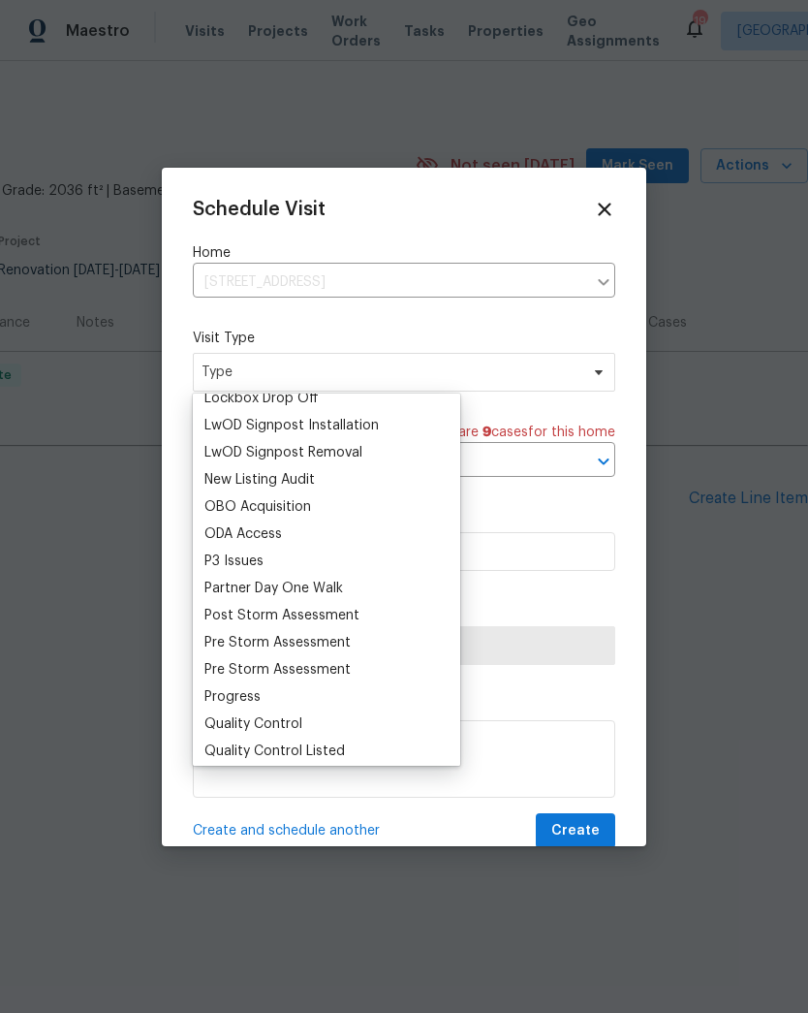
scroll to position [1032, 0]
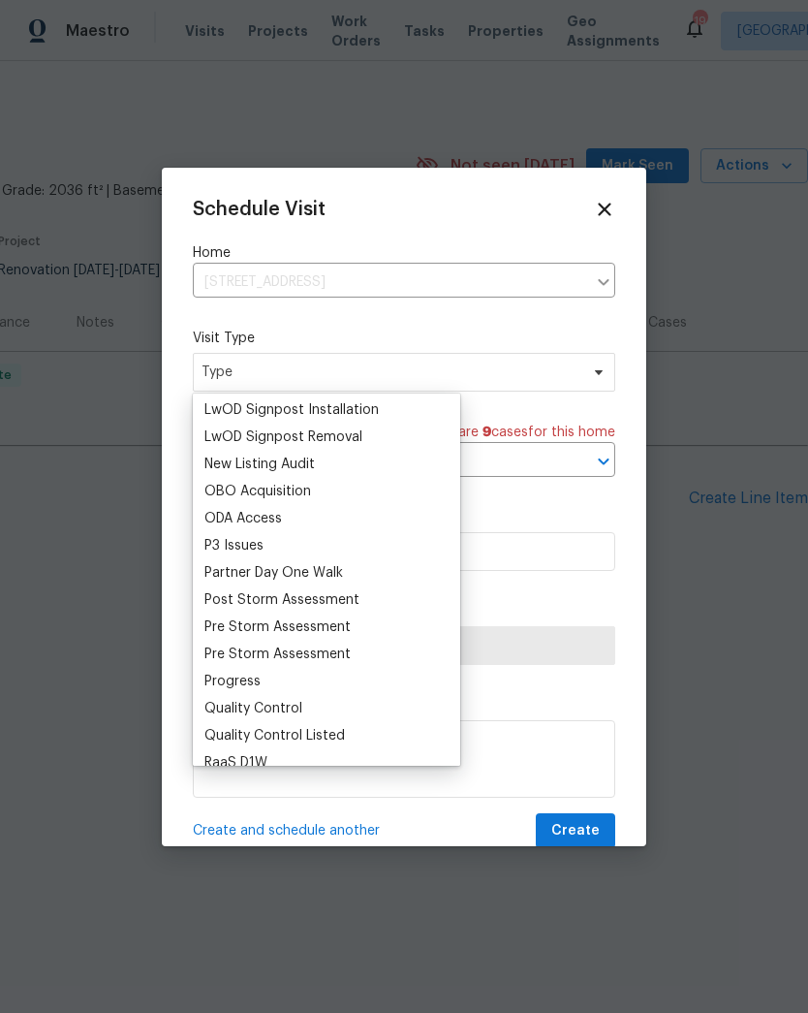
click at [257, 688] on div "Progress" at bounding box center [232, 681] width 56 height 19
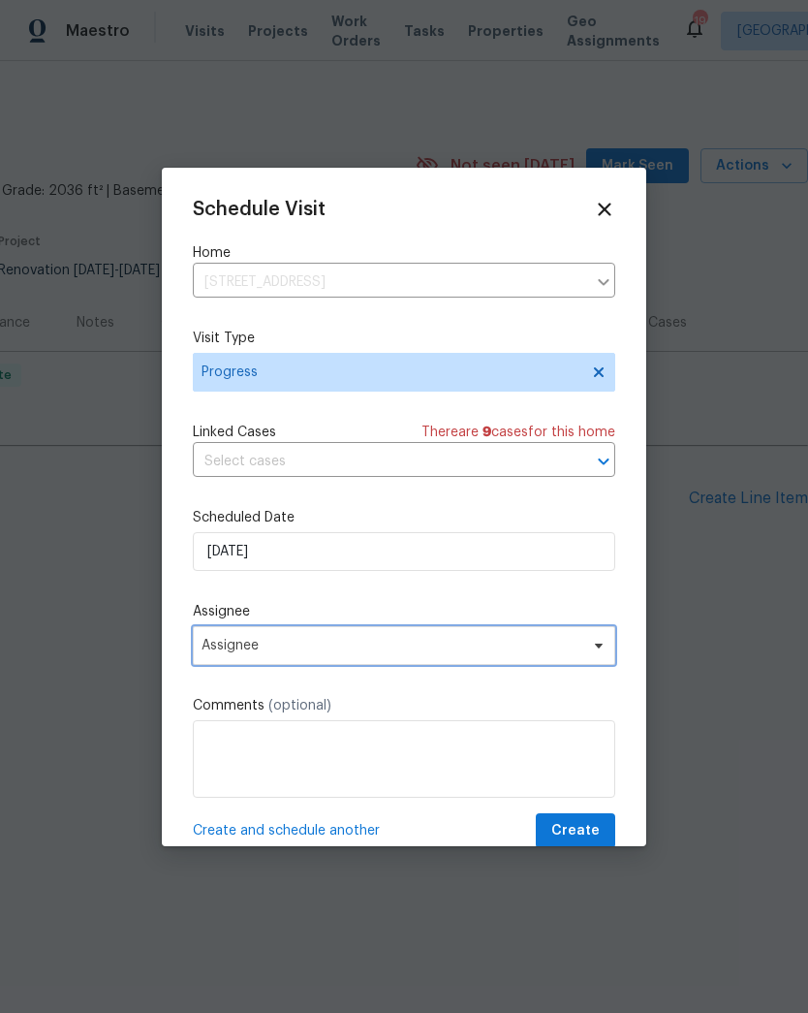
click at [289, 659] on span "Assignee" at bounding box center [404, 645] width 423 height 39
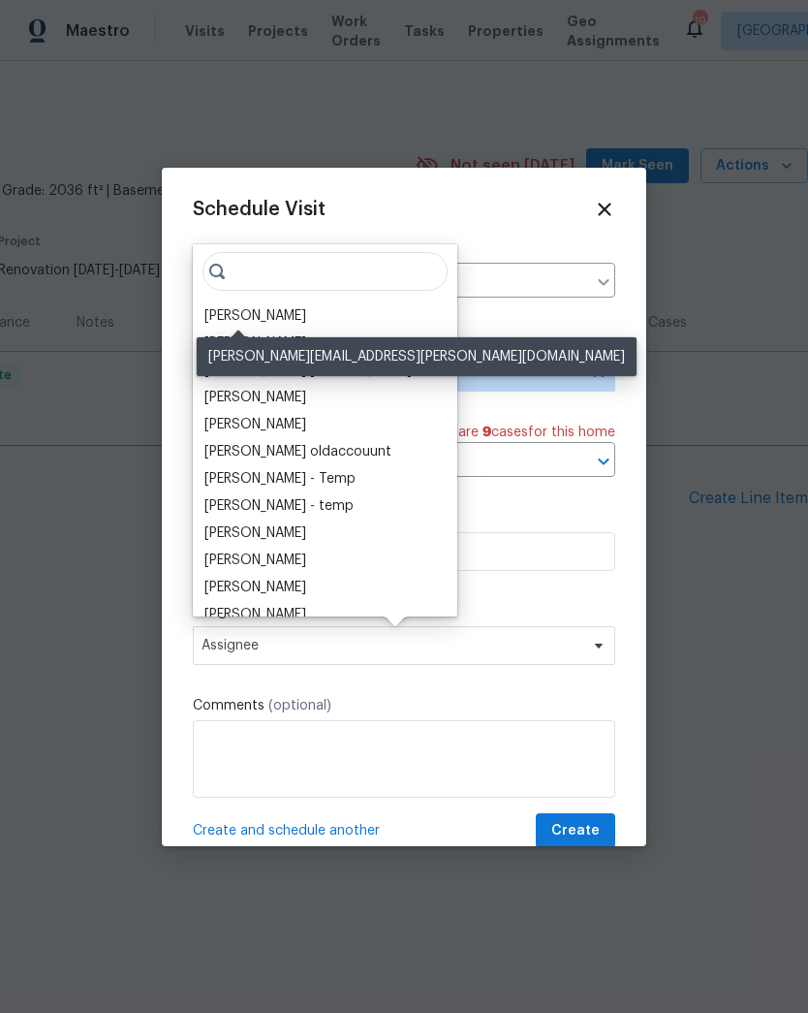
click at [257, 325] on div "[PERSON_NAME]" at bounding box center [255, 315] width 102 height 19
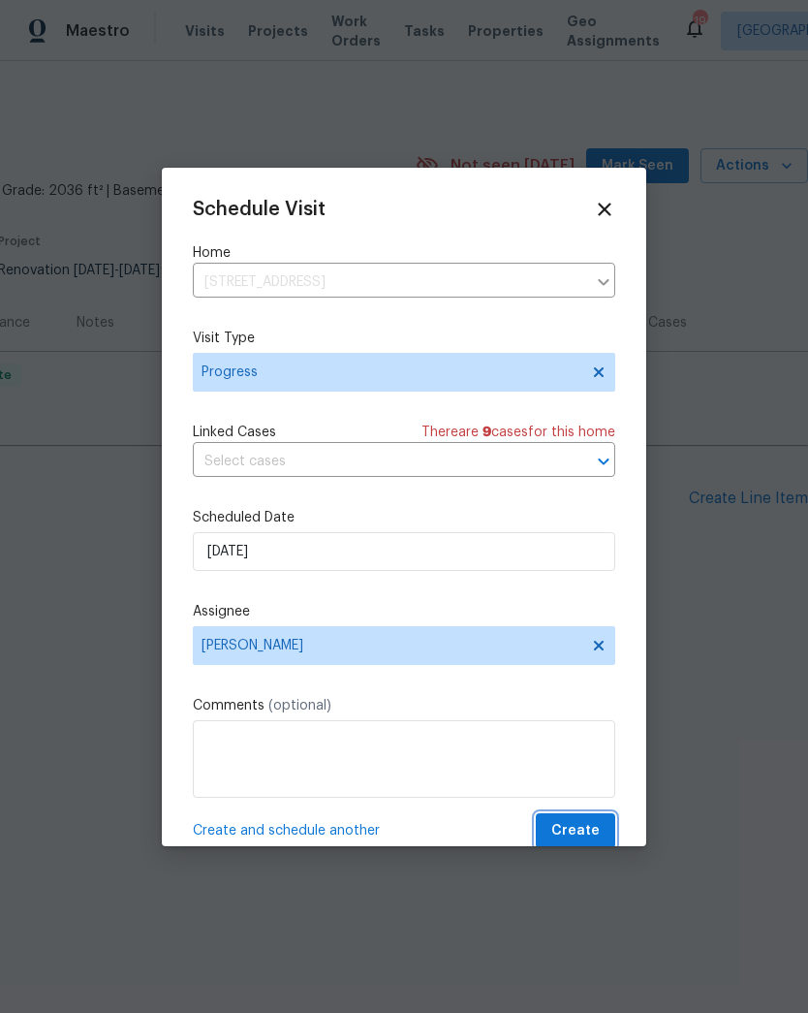
click at [589, 828] on span "Create" at bounding box center [575, 831] width 48 height 24
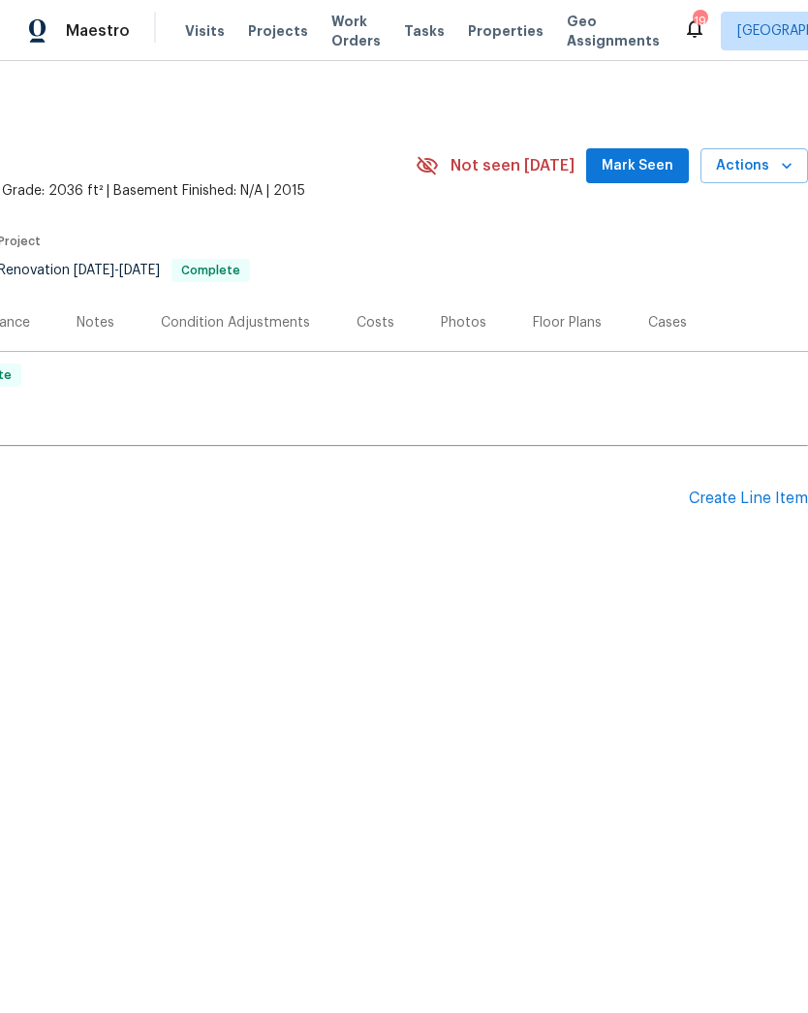
scroll to position [0, 0]
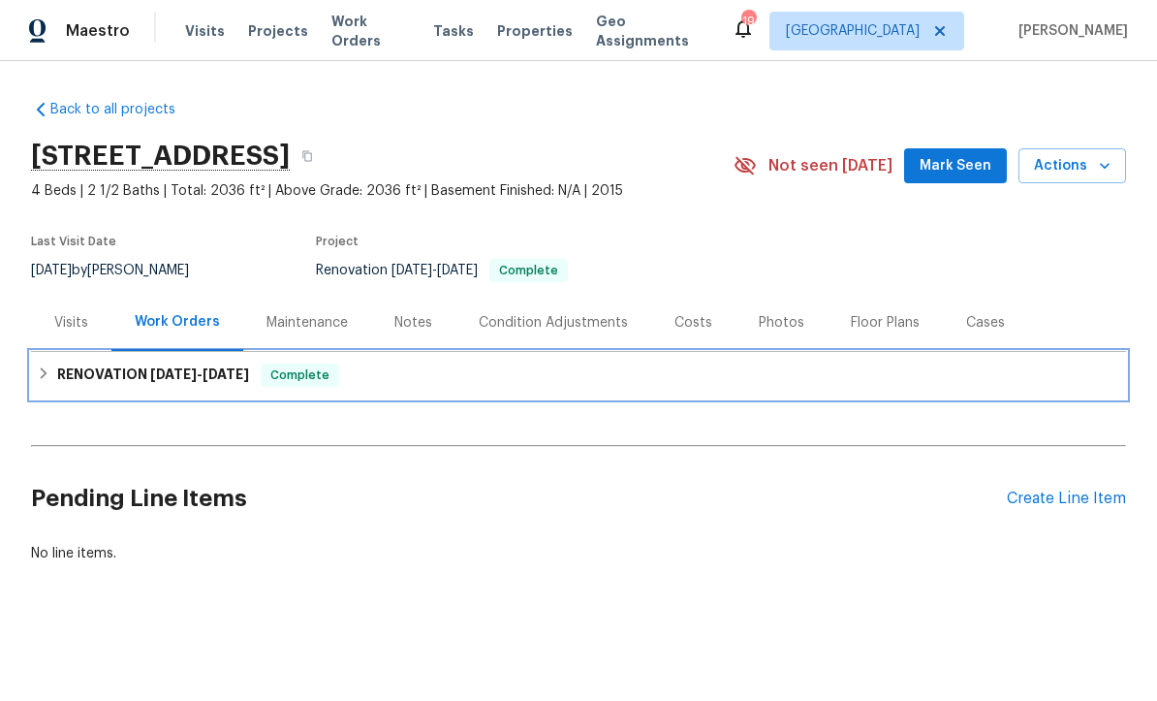
click at [429, 379] on div "RENOVATION 7/15/25 - 8/13/25 Complete" at bounding box center [578, 374] width 1083 height 23
